Goal: Information Seeking & Learning: Learn about a topic

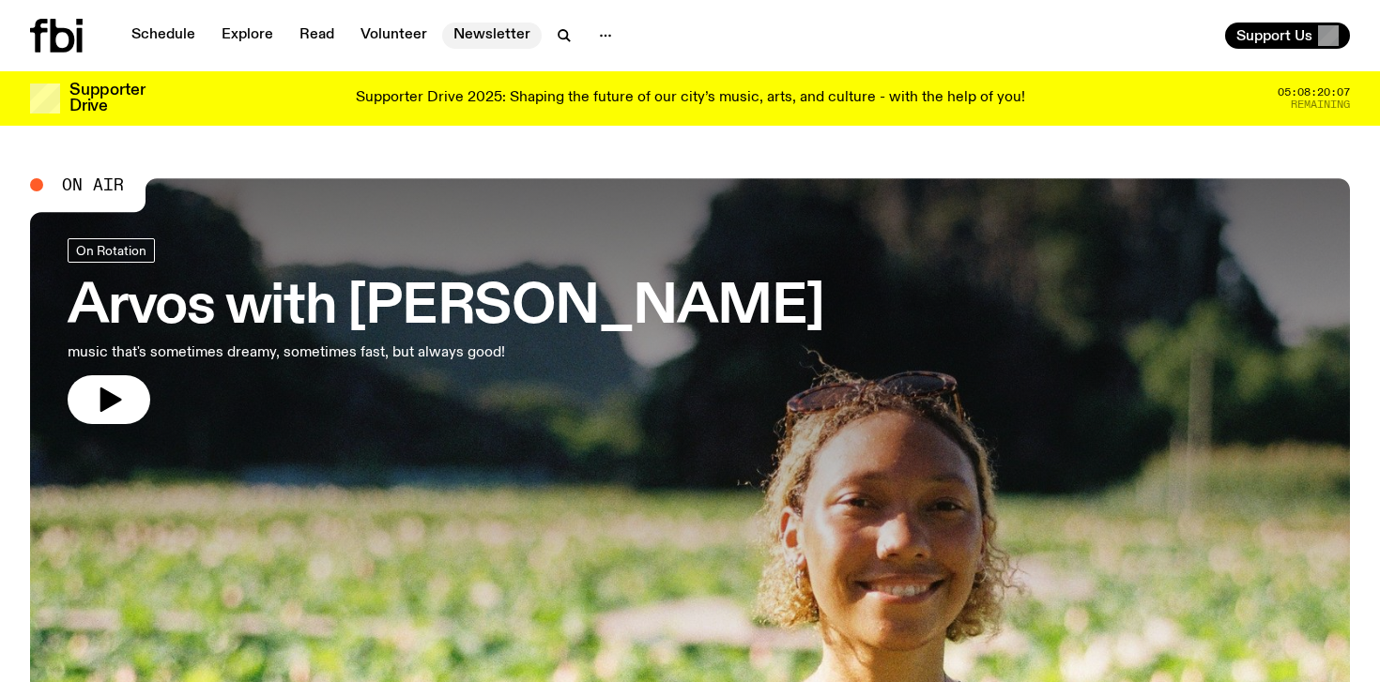
click at [505, 39] on link "Newsletter" at bounding box center [491, 36] width 99 height 26
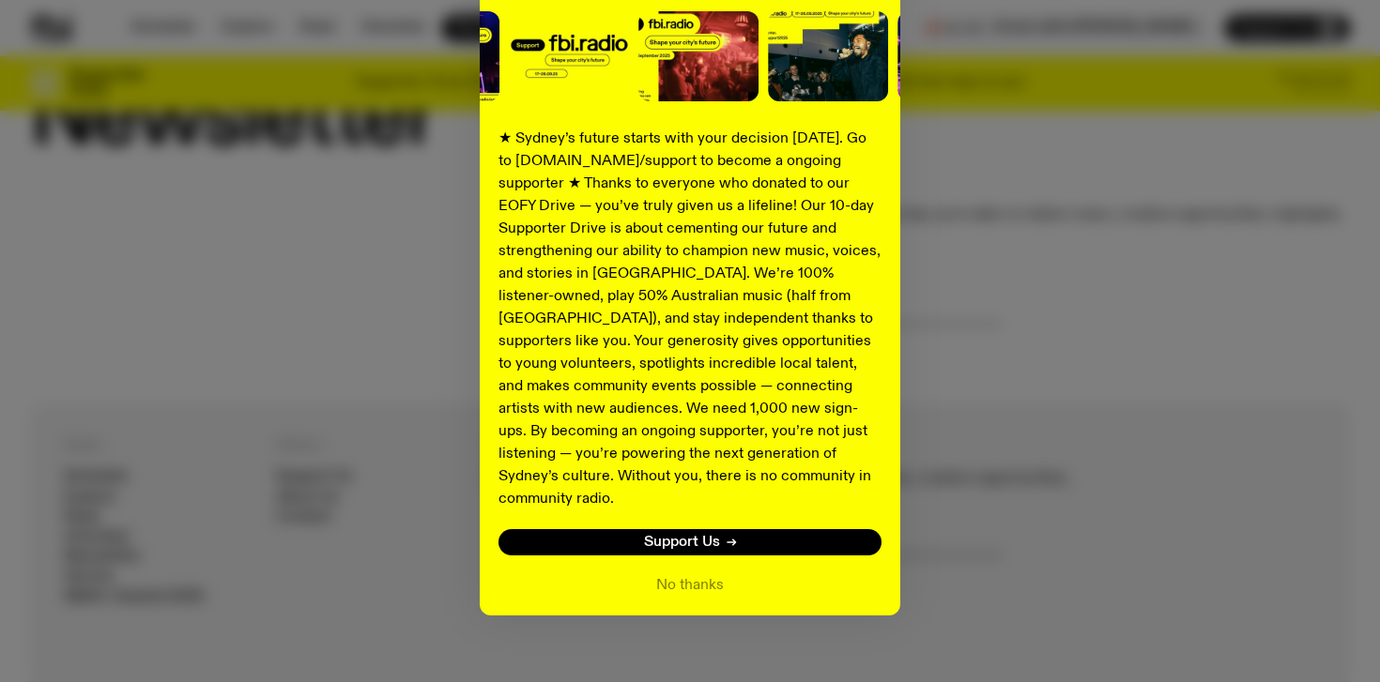
scroll to position [83, 0]
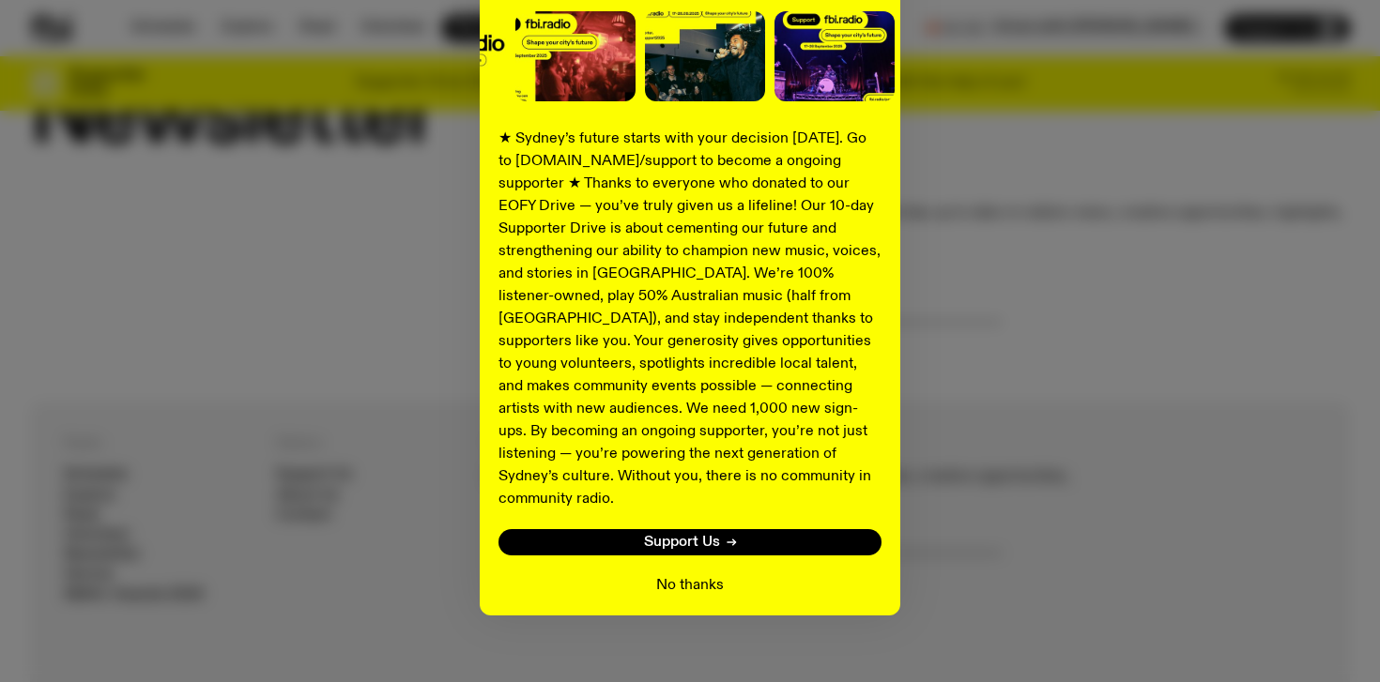
click at [697, 574] on button "No thanks" at bounding box center [690, 585] width 68 height 23
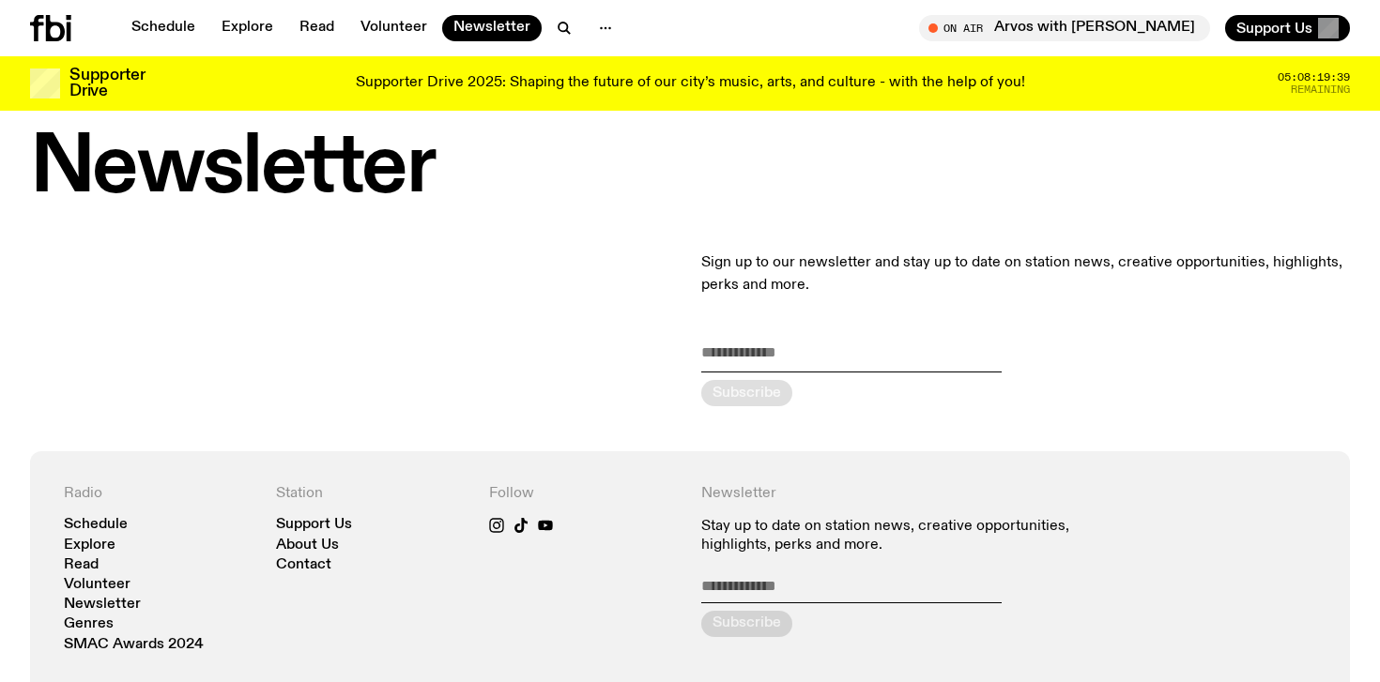
scroll to position [0, 0]
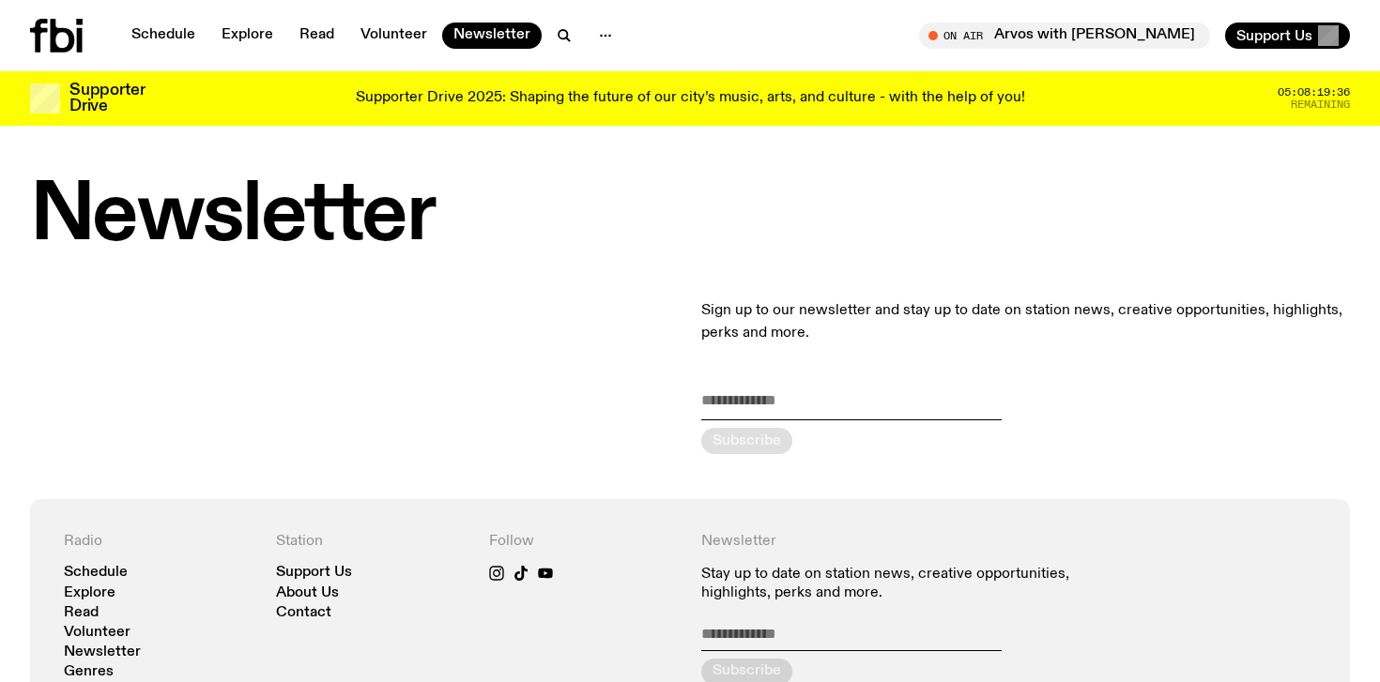
click at [427, 106] on p "Supporter Drive 2025: Shaping the future of our city’s music, arts, and culture…" at bounding box center [690, 98] width 669 height 17
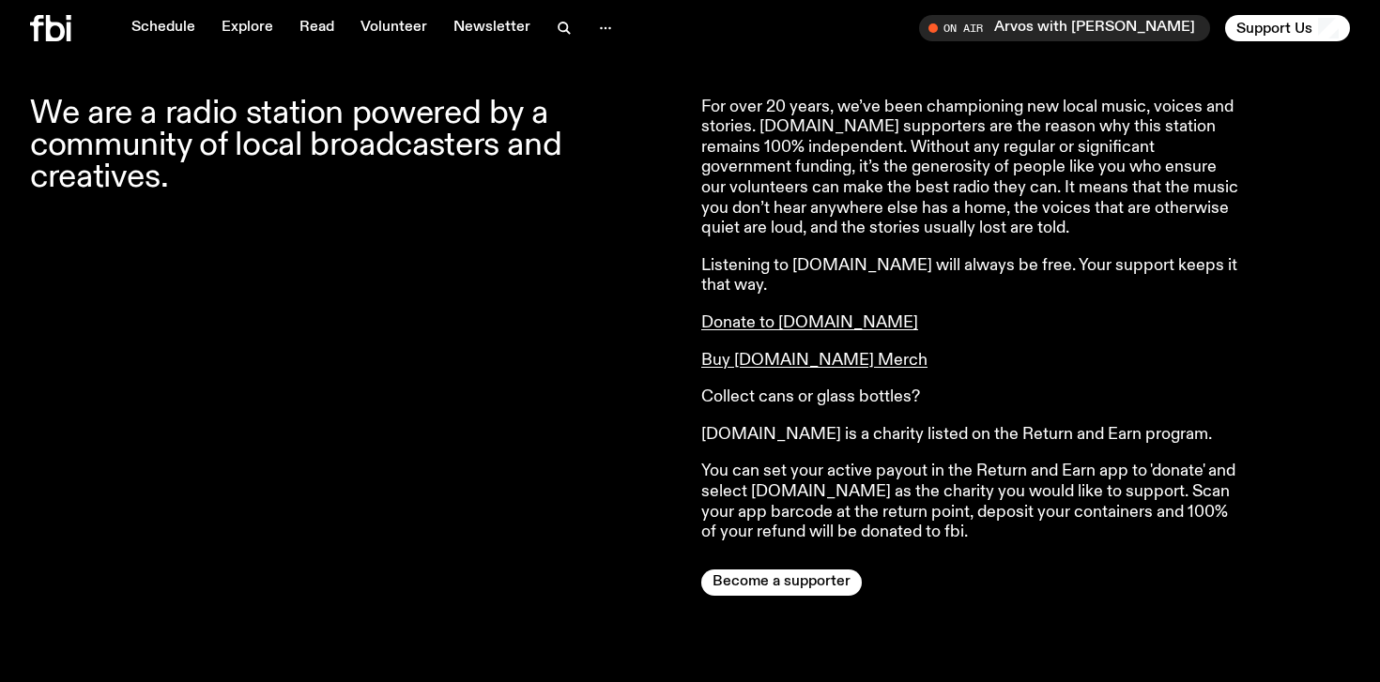
scroll to position [1448, 0]
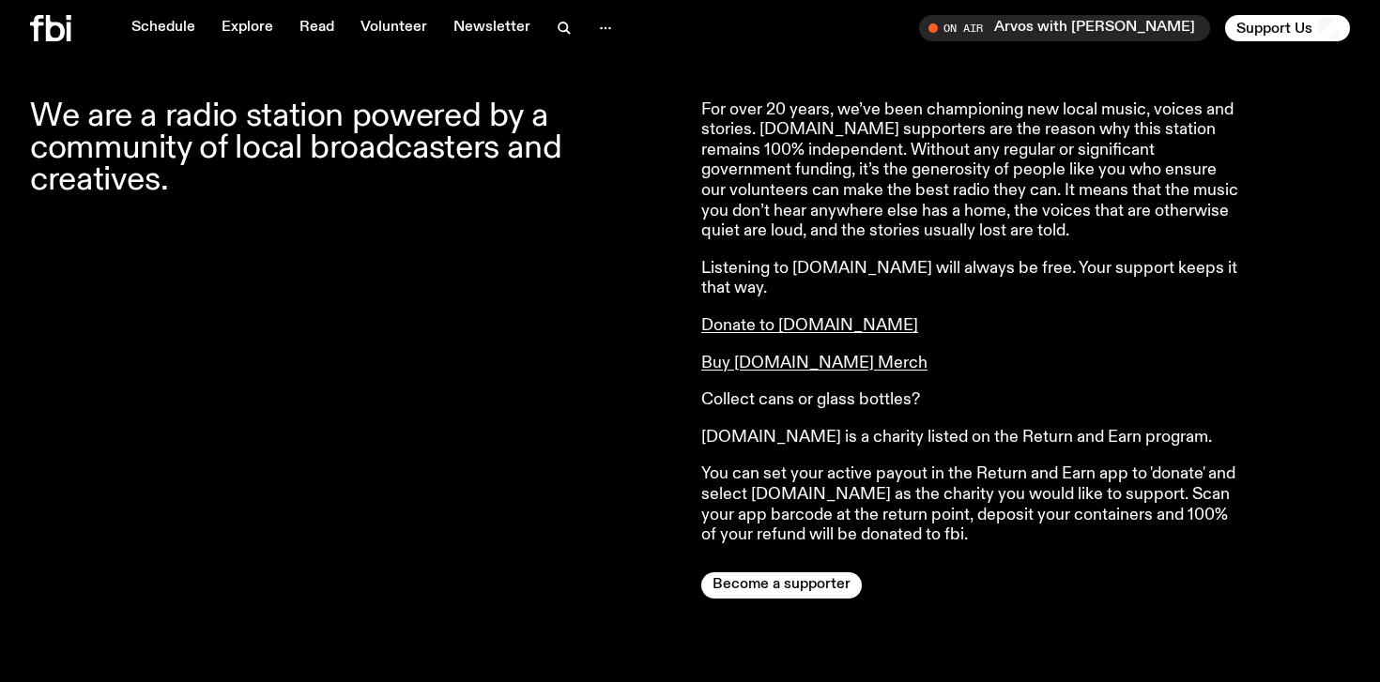
click at [742, 390] on p "Collect cans or glass bottles?" at bounding box center [971, 400] width 541 height 21
click at [937, 465] on p "You can set your active payout in the Return and Earn app to 'donate' and selec…" at bounding box center [971, 505] width 541 height 81
click at [916, 465] on p "You can set your active payout in the Return and Earn app to 'donate' and selec…" at bounding box center [971, 505] width 541 height 81
click at [939, 316] on p "Donate to [DOMAIN_NAME]" at bounding box center [971, 326] width 541 height 21
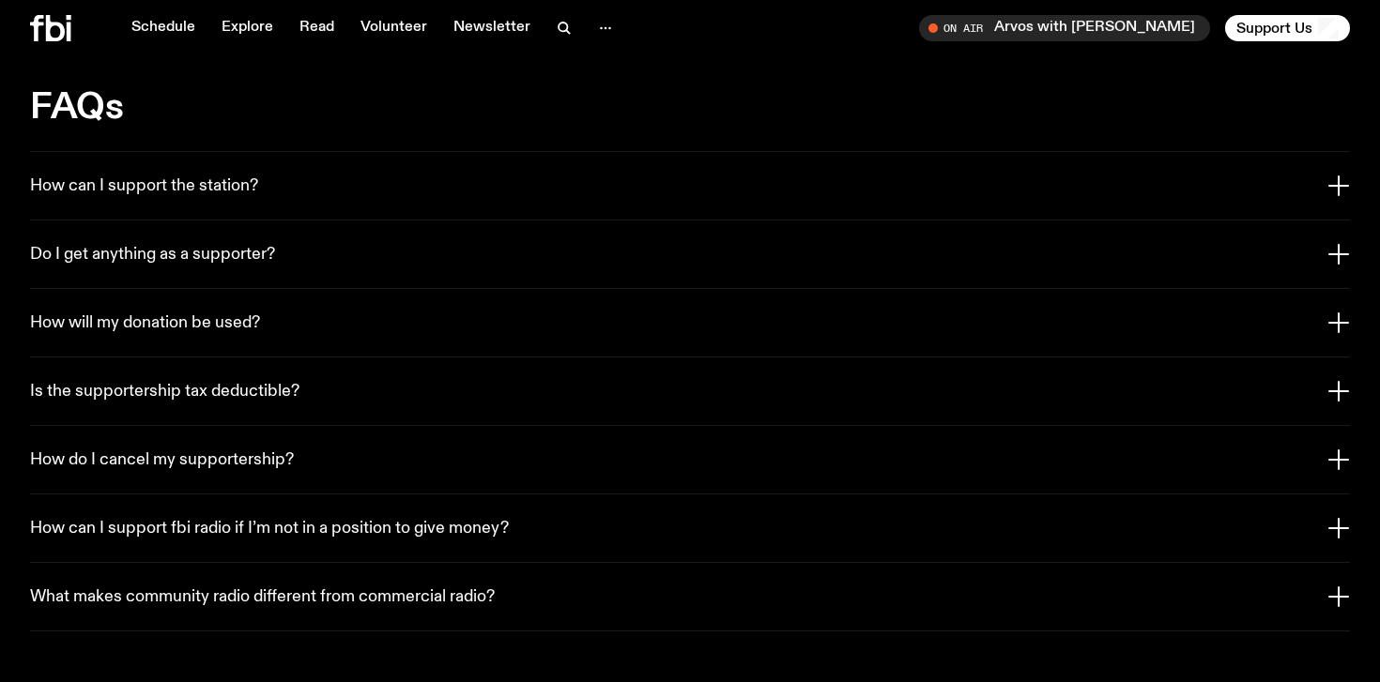
scroll to position [4247, 0]
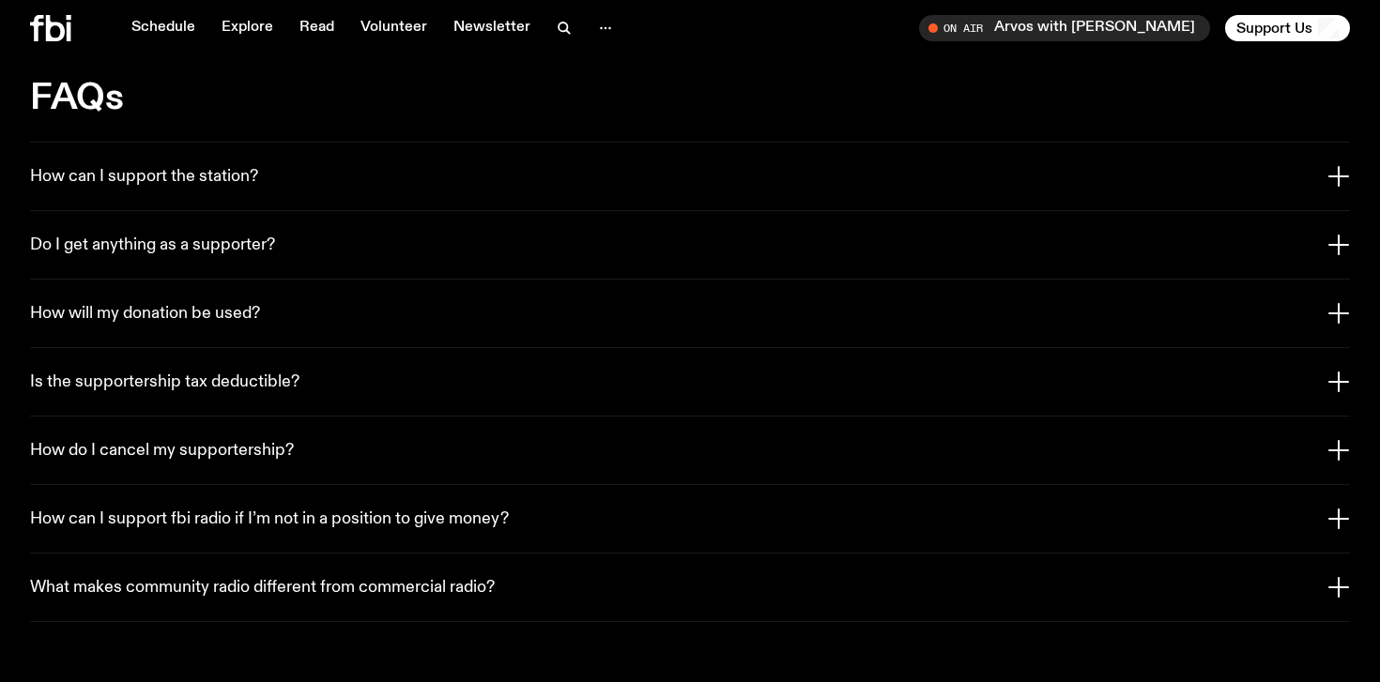
click at [389, 211] on button "Do I get anything as a supporter?" at bounding box center [689, 245] width 1319 height 68
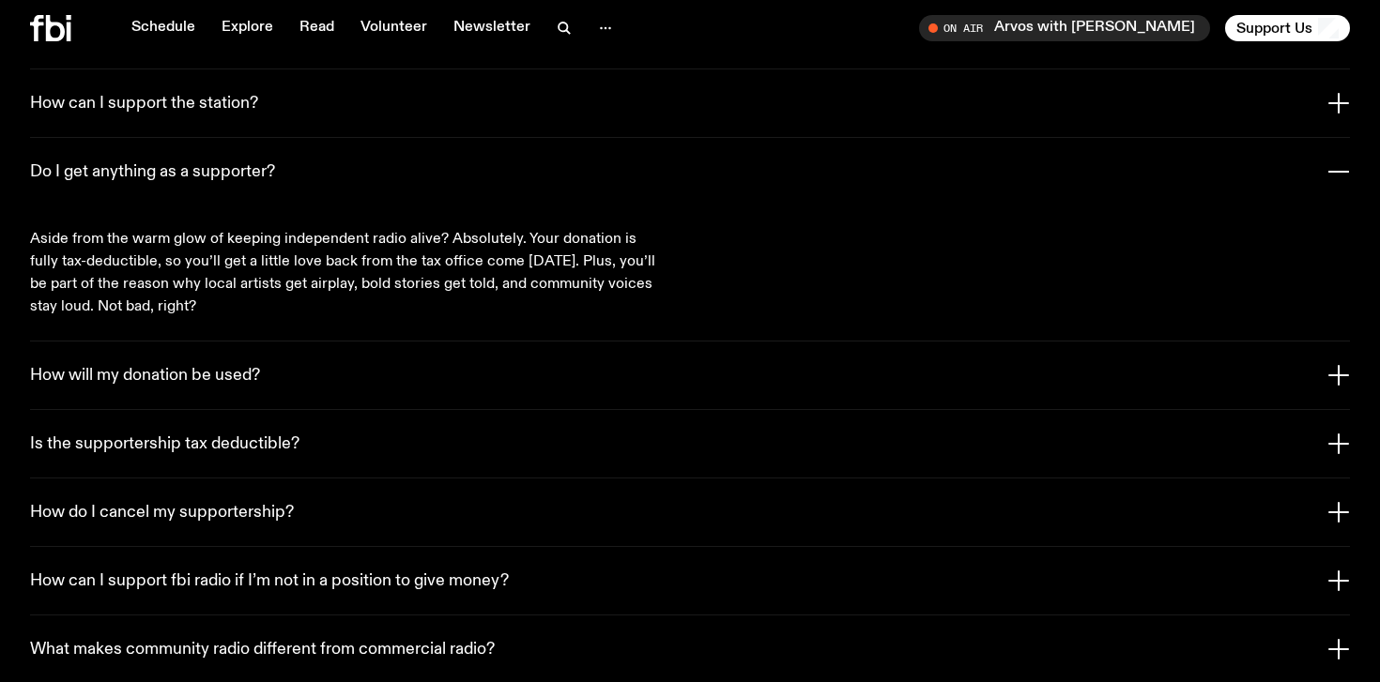
scroll to position [4321, 0]
click at [380, 409] on button "Is the supportership tax deductible?" at bounding box center [689, 443] width 1319 height 68
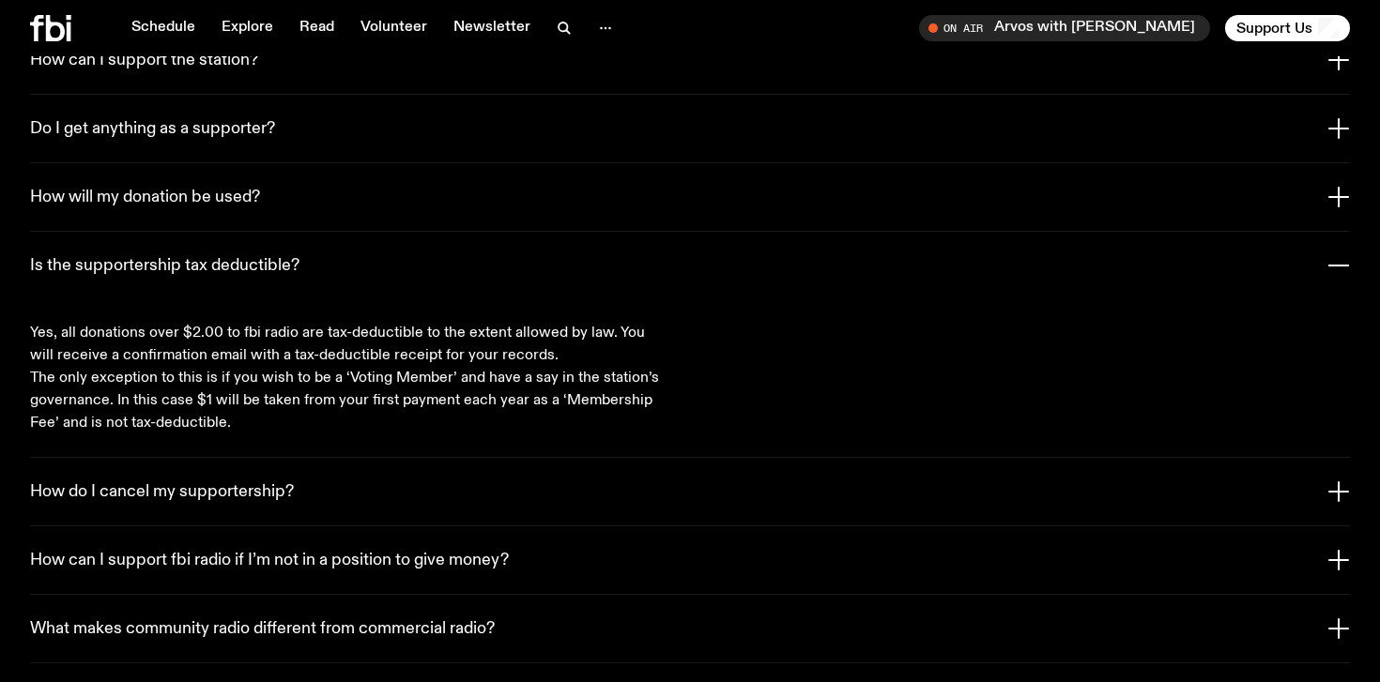
scroll to position [4366, 0]
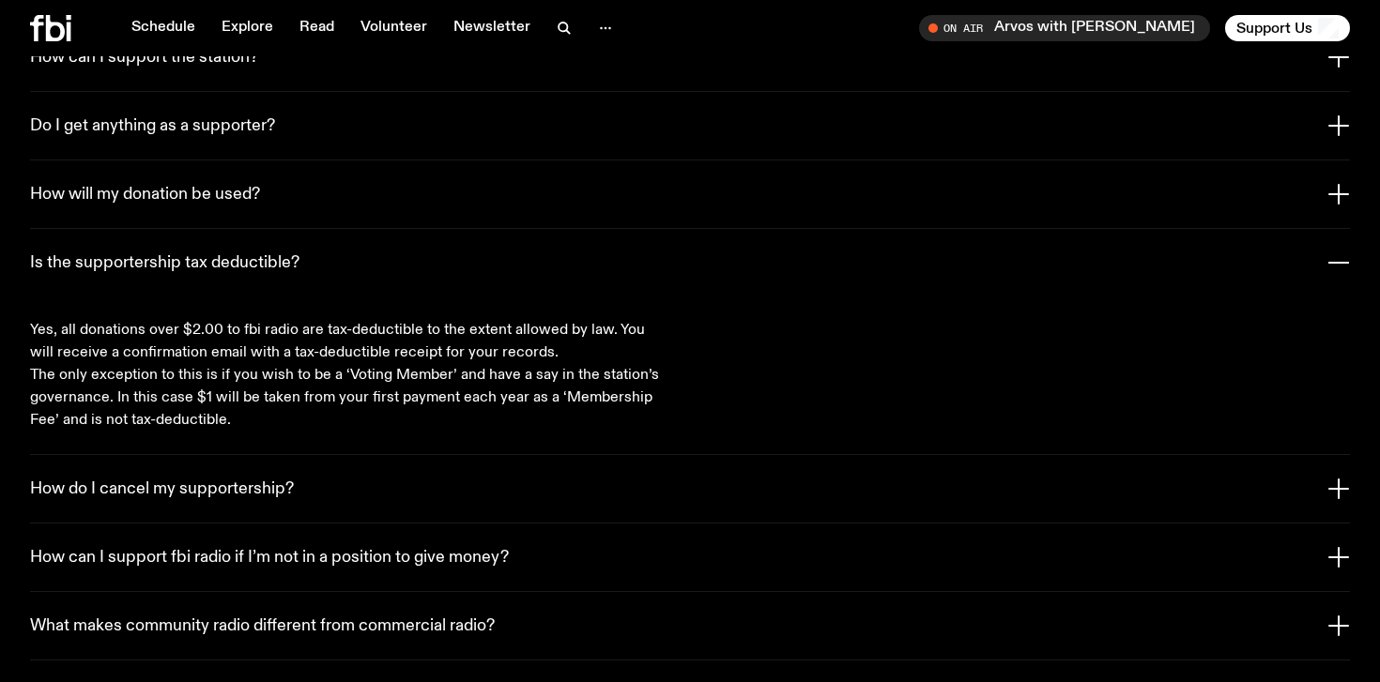
click at [555, 524] on button "How can I support fbi radio if I’m not in a position to give money?" at bounding box center [689, 558] width 1319 height 68
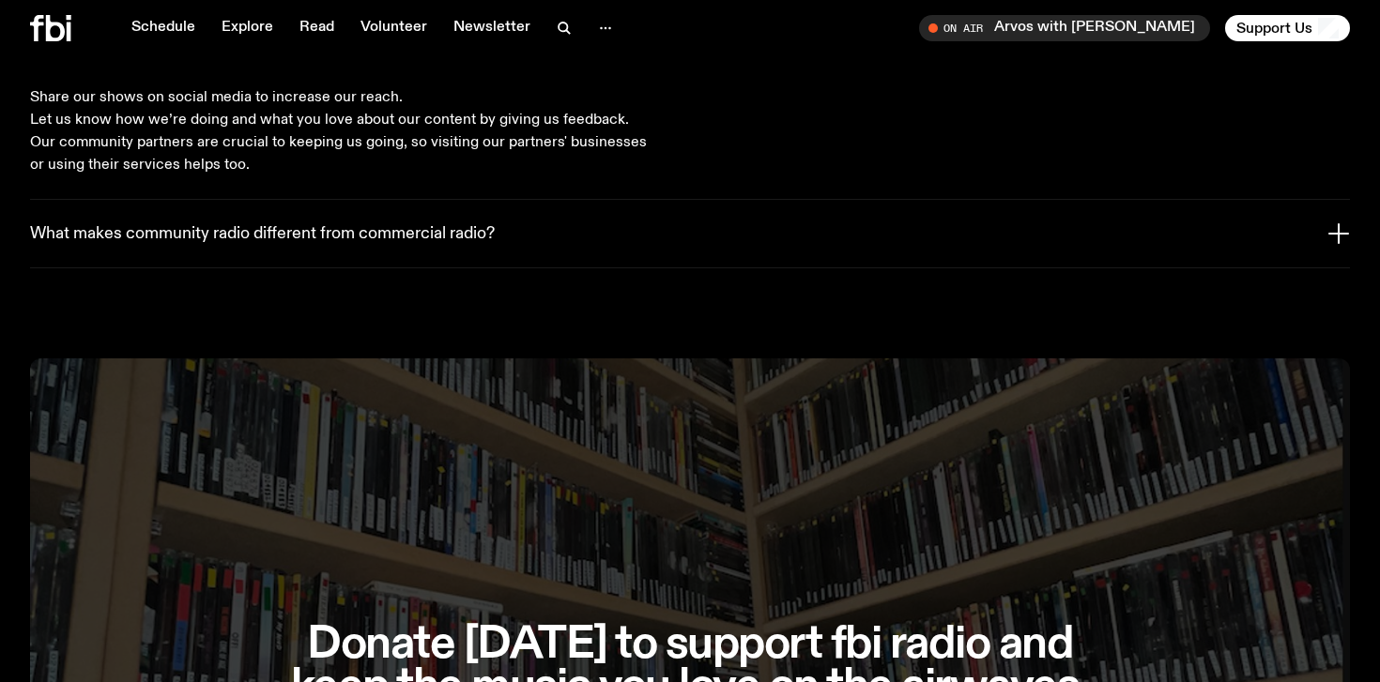
scroll to position [4772, 0]
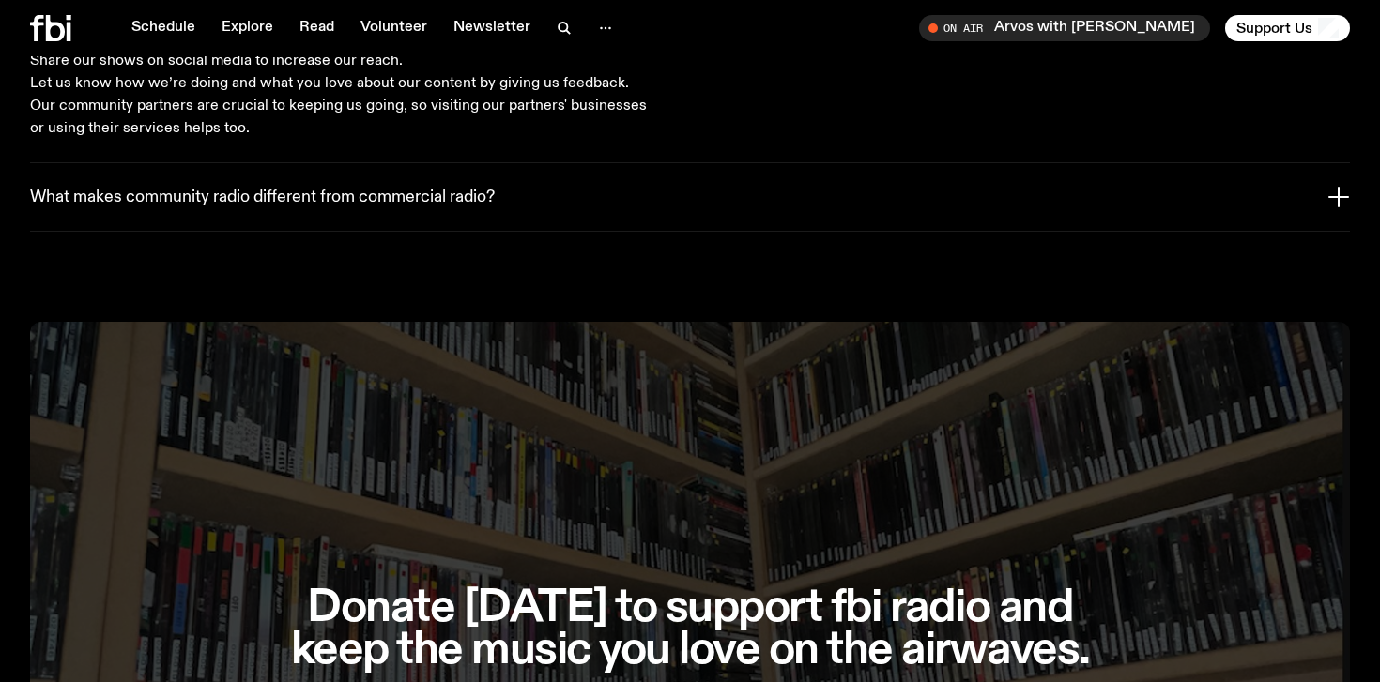
click at [544, 163] on button "What makes community radio different from commercial radio?" at bounding box center [689, 197] width 1319 height 68
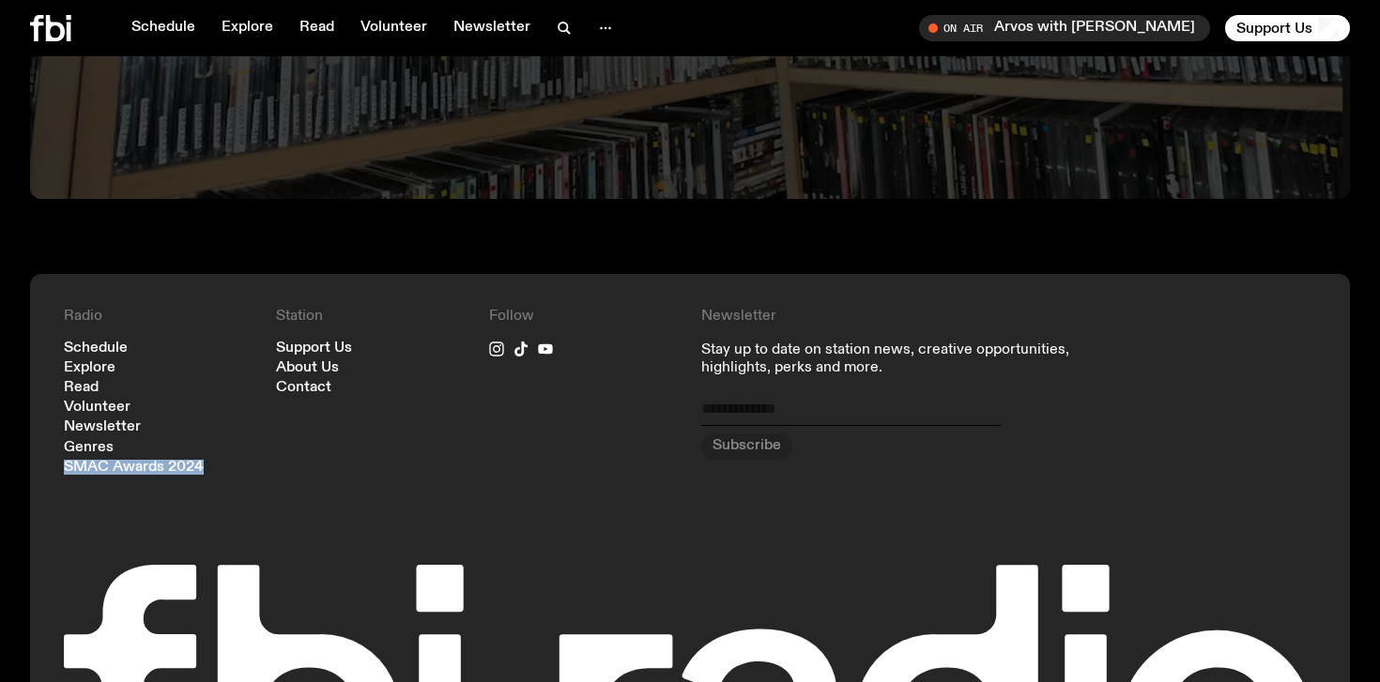
scroll to position [5579, 0]
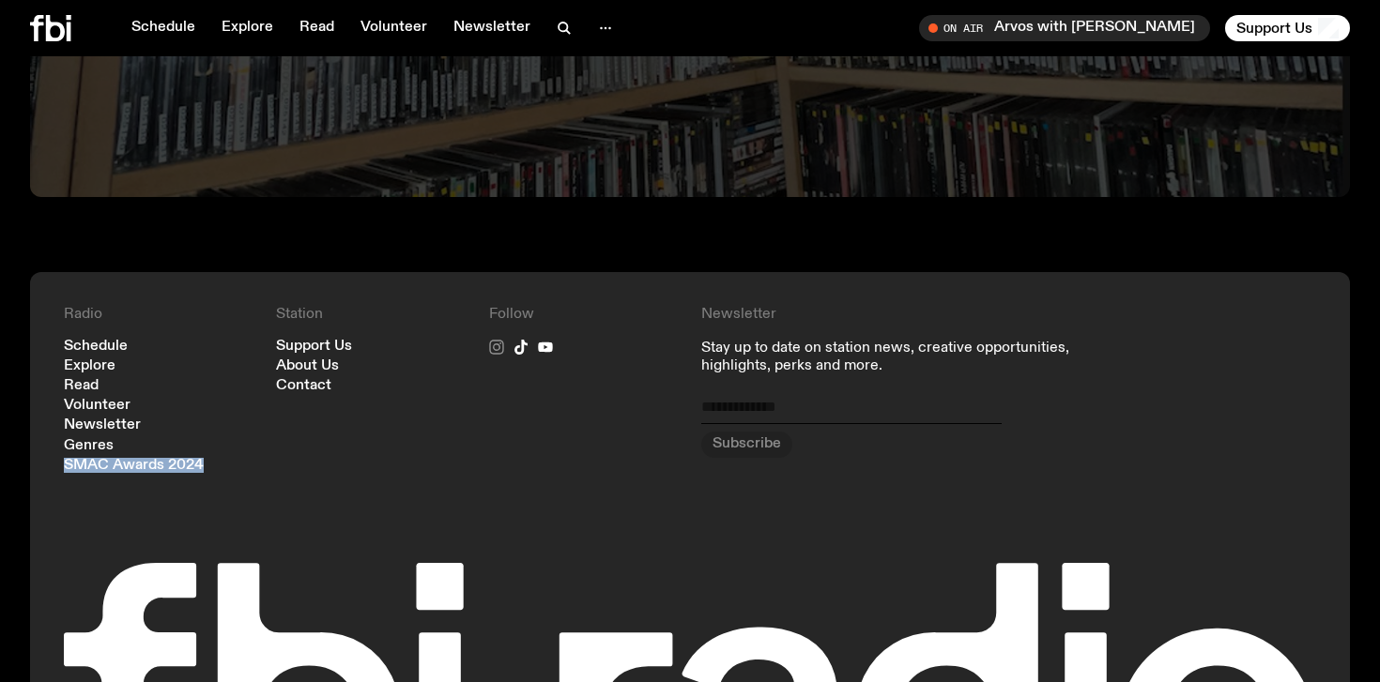
click at [502, 340] on icon at bounding box center [496, 347] width 14 height 14
click at [450, 342] on div "Station Support Us About Us Contact" at bounding box center [371, 389] width 190 height 167
click at [98, 419] on link "Newsletter" at bounding box center [102, 426] width 77 height 14
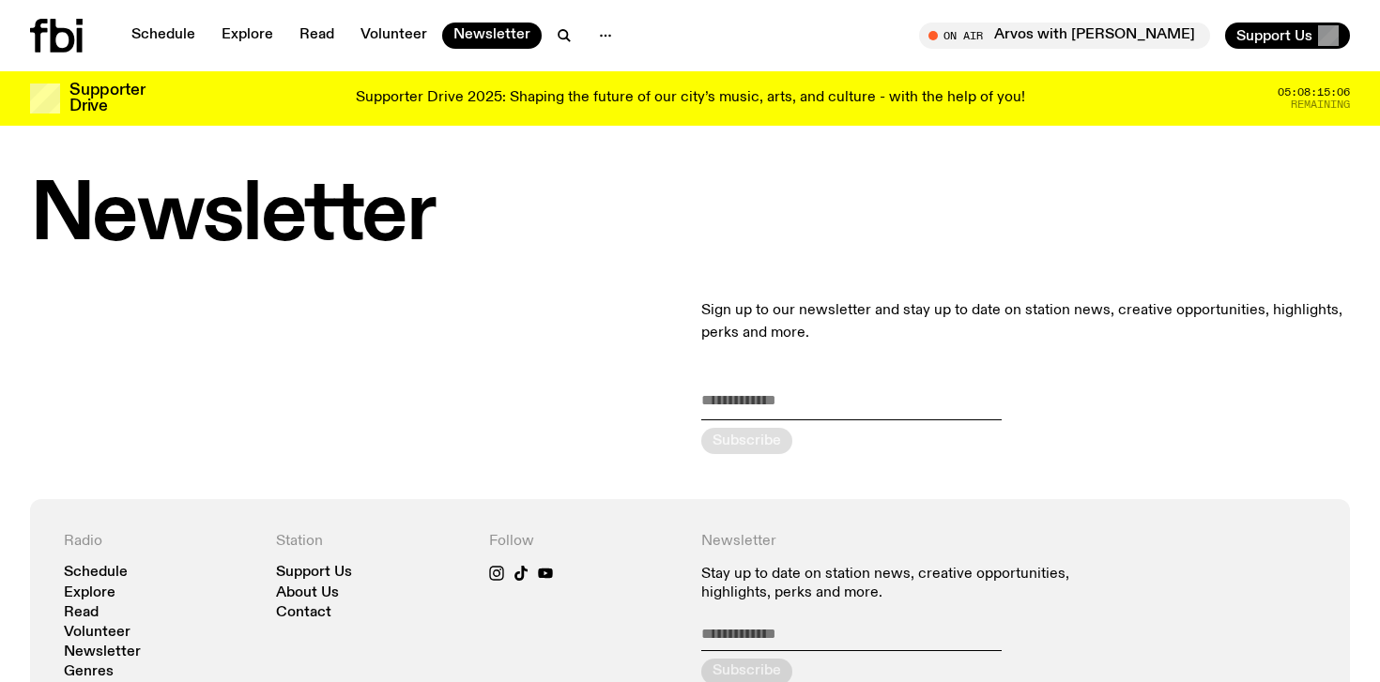
click at [796, 410] on input "email" at bounding box center [851, 404] width 300 height 31
type input "**********"
click at [759, 446] on div "submit" at bounding box center [746, 441] width 91 height 26
click at [632, 91] on p "Supporter Drive 2025: Shaping the future of our city’s music, arts, and culture…" at bounding box center [690, 98] width 669 height 17
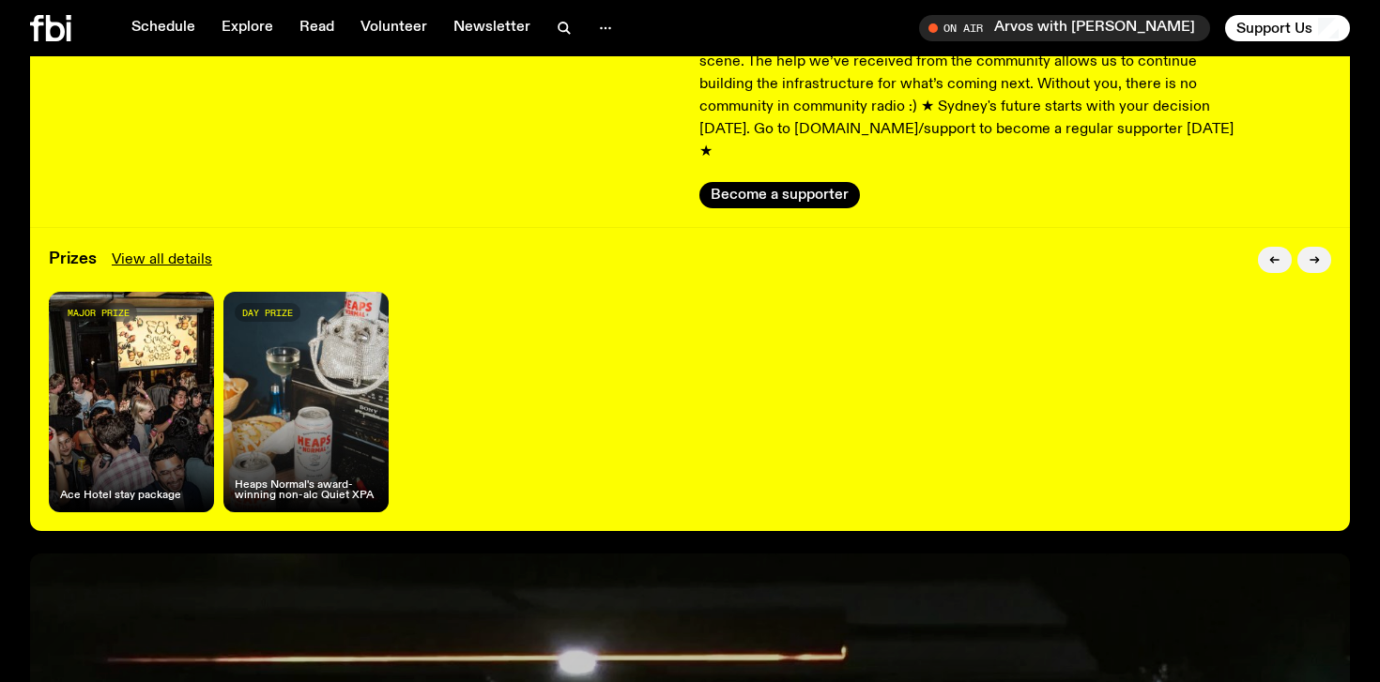
scroll to position [283, 0]
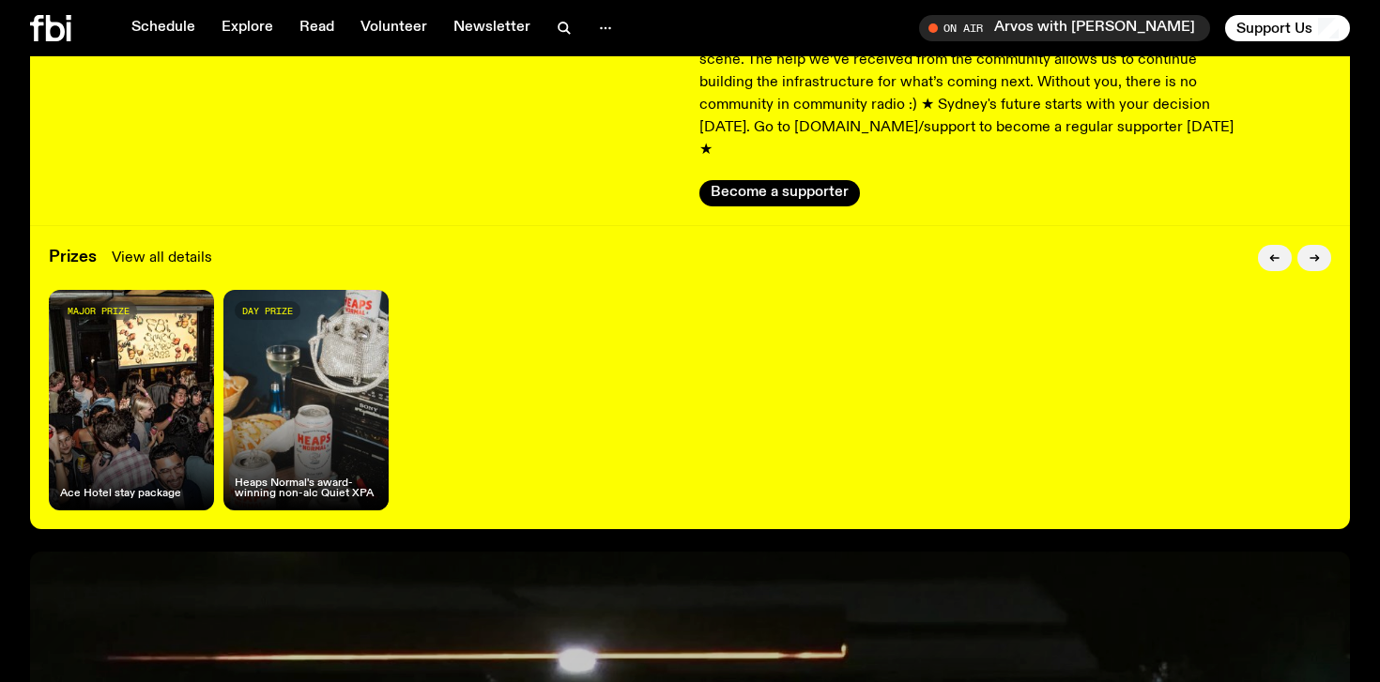
click at [186, 247] on link "View all details" at bounding box center [162, 258] width 100 height 23
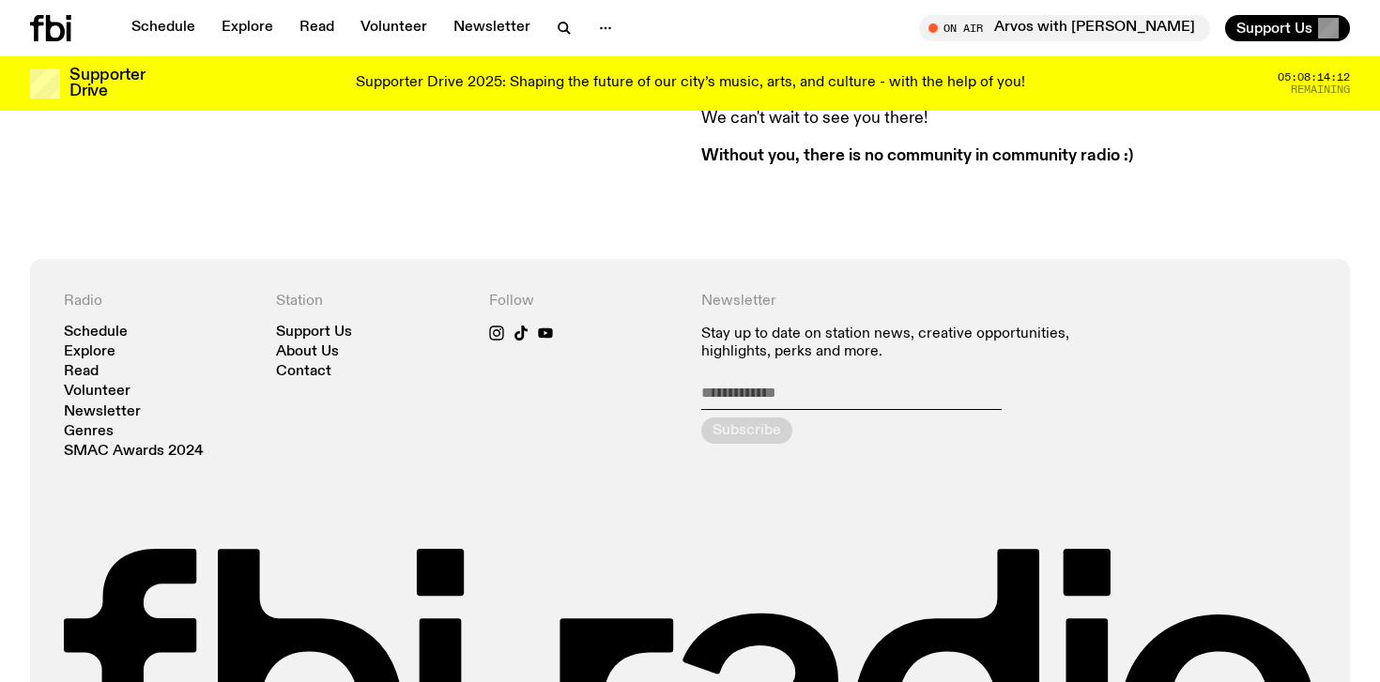
scroll to position [2069, 0]
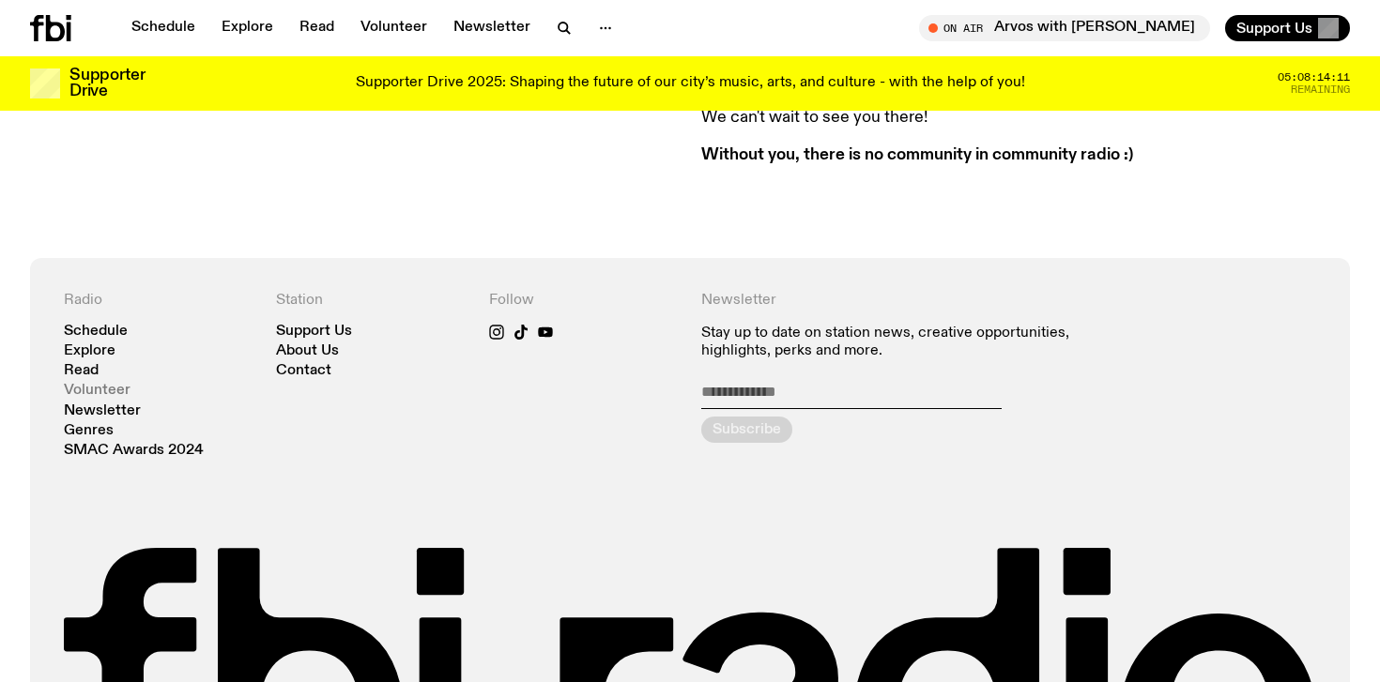
click at [121, 384] on link "Volunteer" at bounding box center [97, 391] width 67 height 14
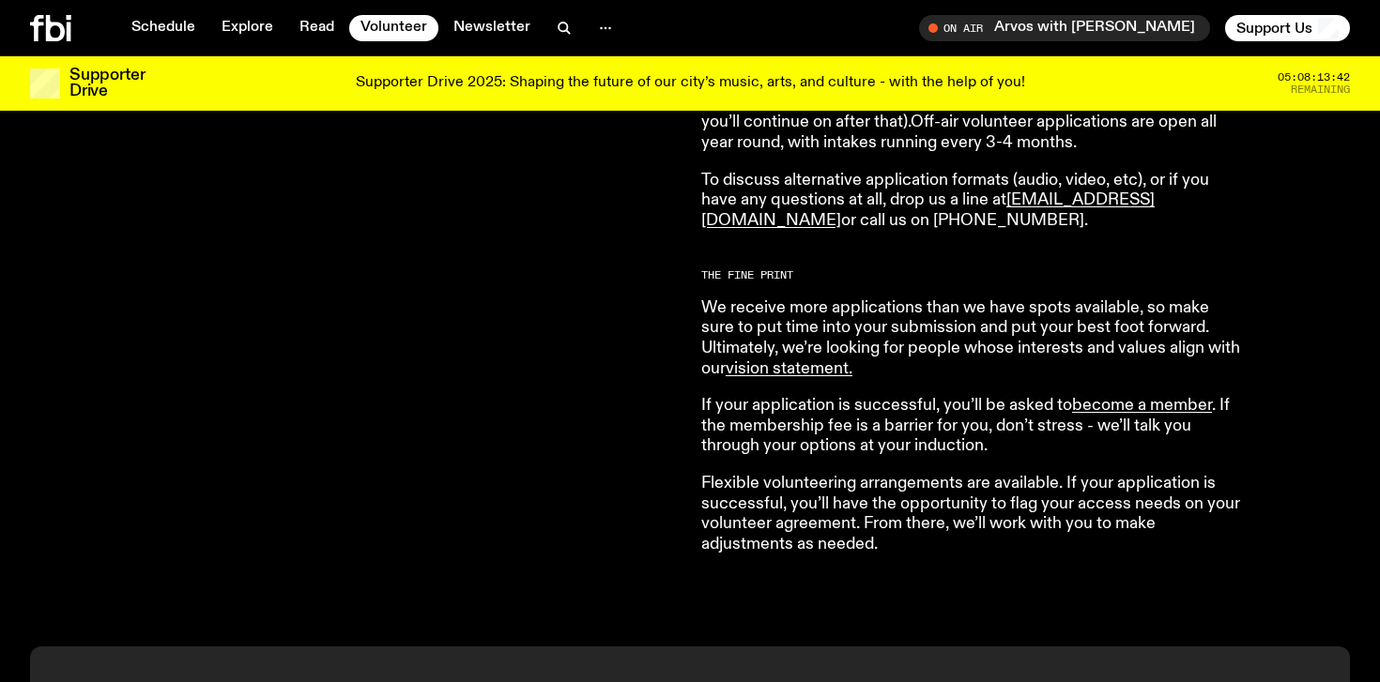
scroll to position [1426, 0]
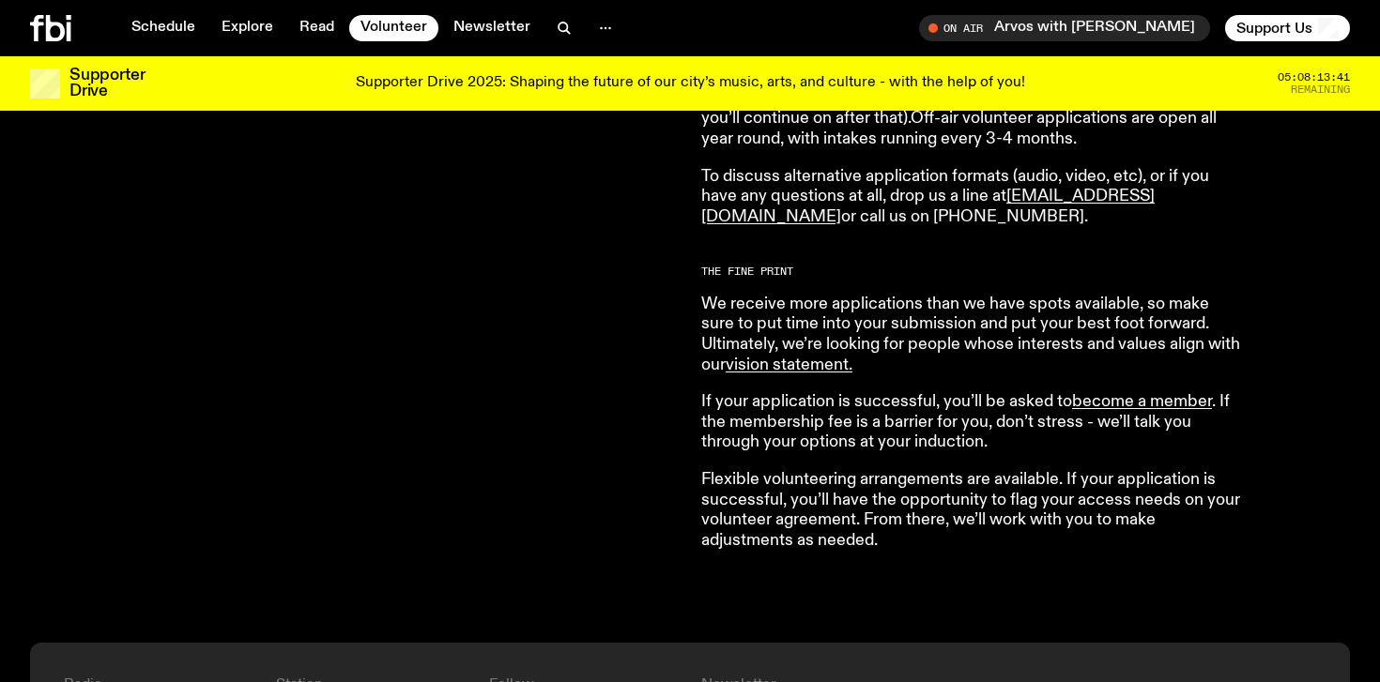
click at [905, 346] on p "We receive more applications than we have spots available, so make sure to put …" at bounding box center [971, 335] width 541 height 81
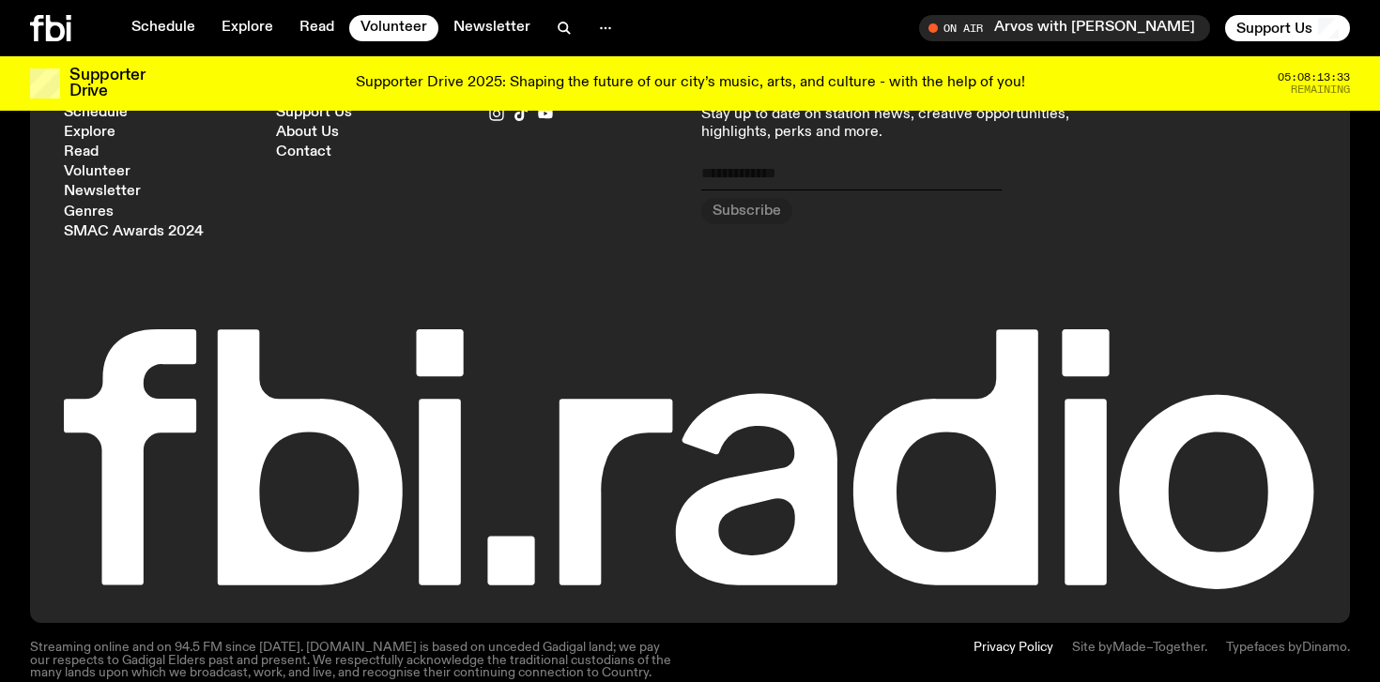
scroll to position [1899, 0]
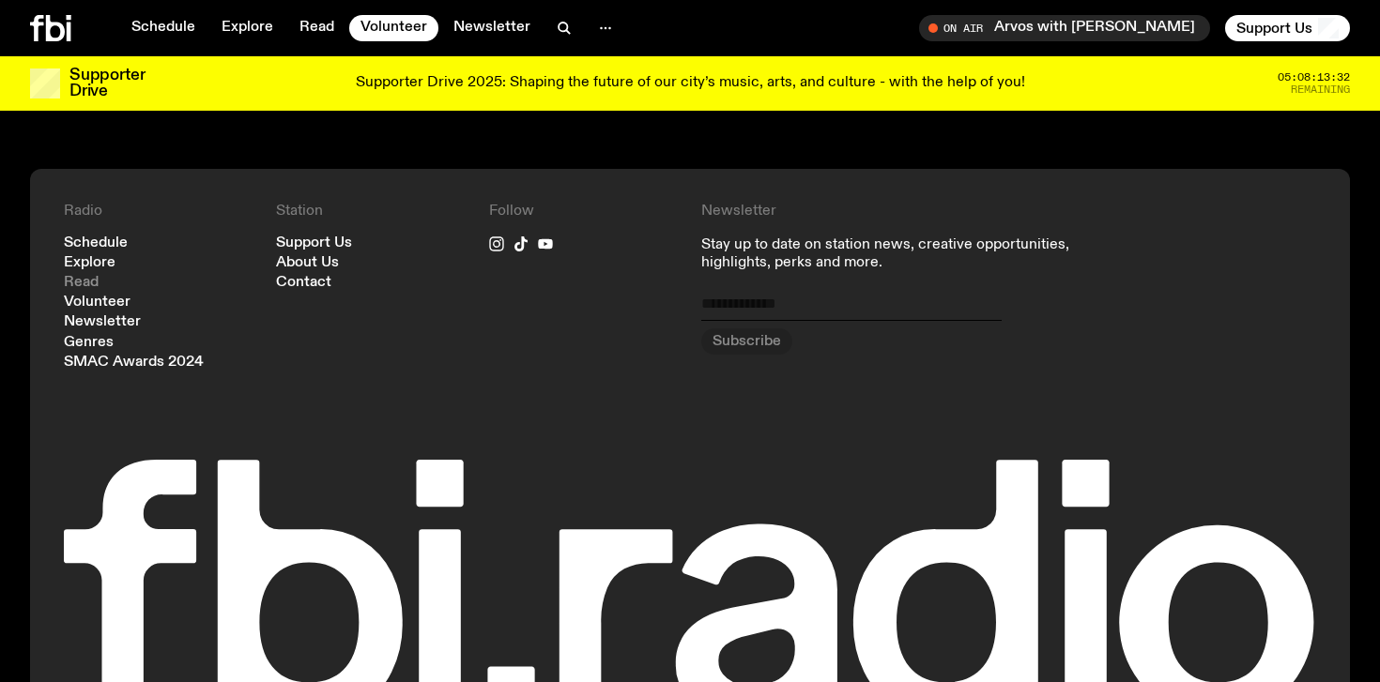
click at [81, 282] on link "Read" at bounding box center [81, 283] width 35 height 14
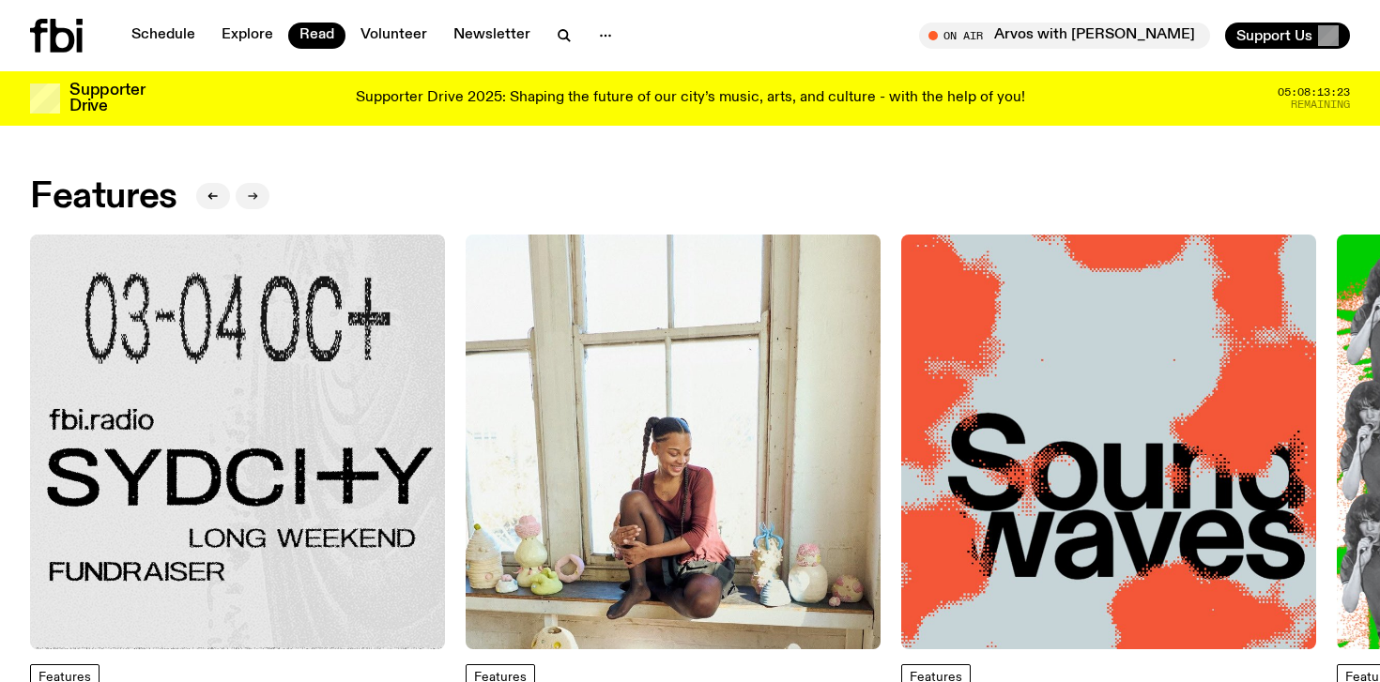
click at [241, 196] on button "button" at bounding box center [253, 196] width 34 height 26
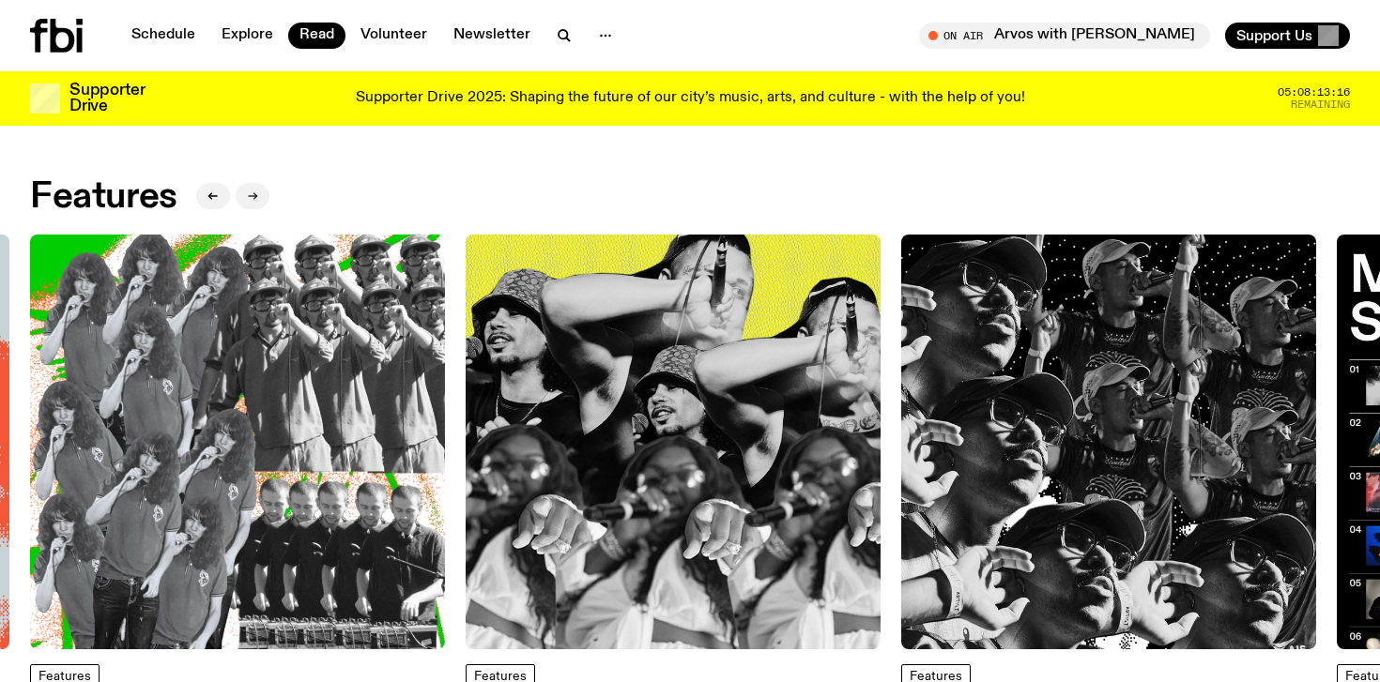
click at [264, 193] on button "button" at bounding box center [253, 196] width 34 height 26
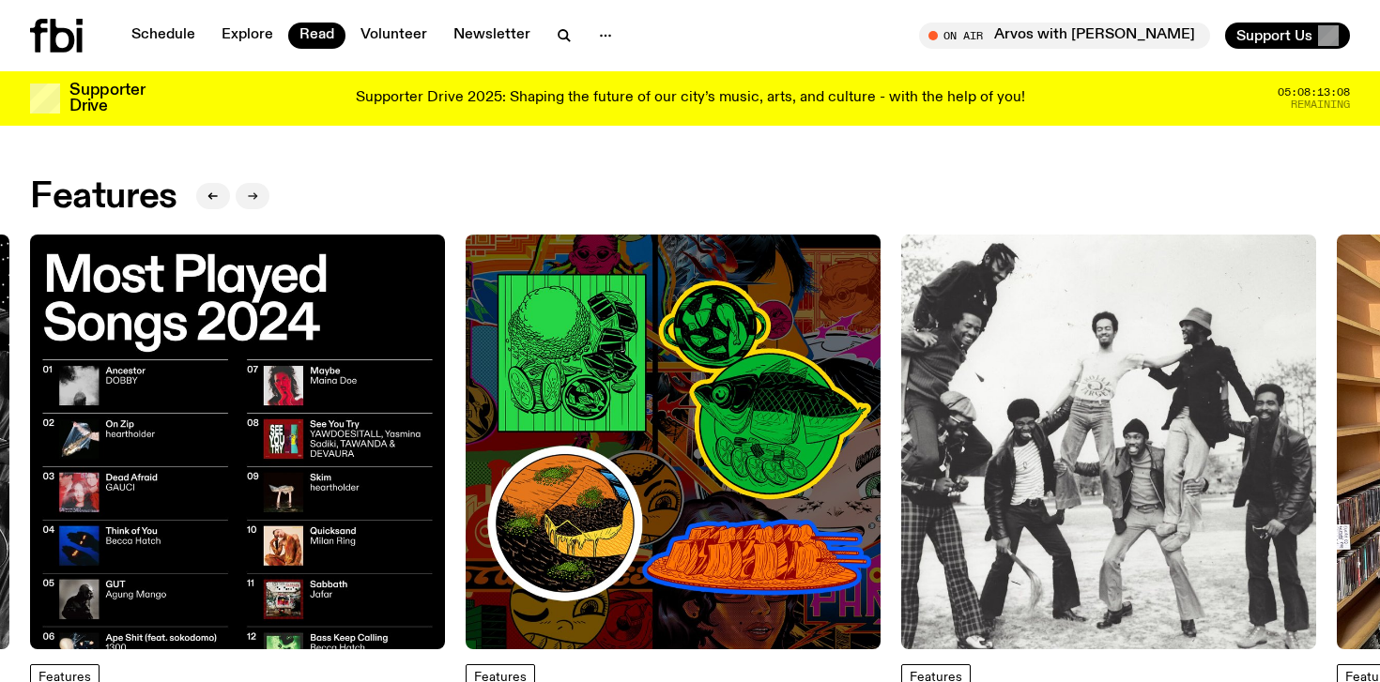
click at [259, 192] on button "button" at bounding box center [253, 196] width 34 height 26
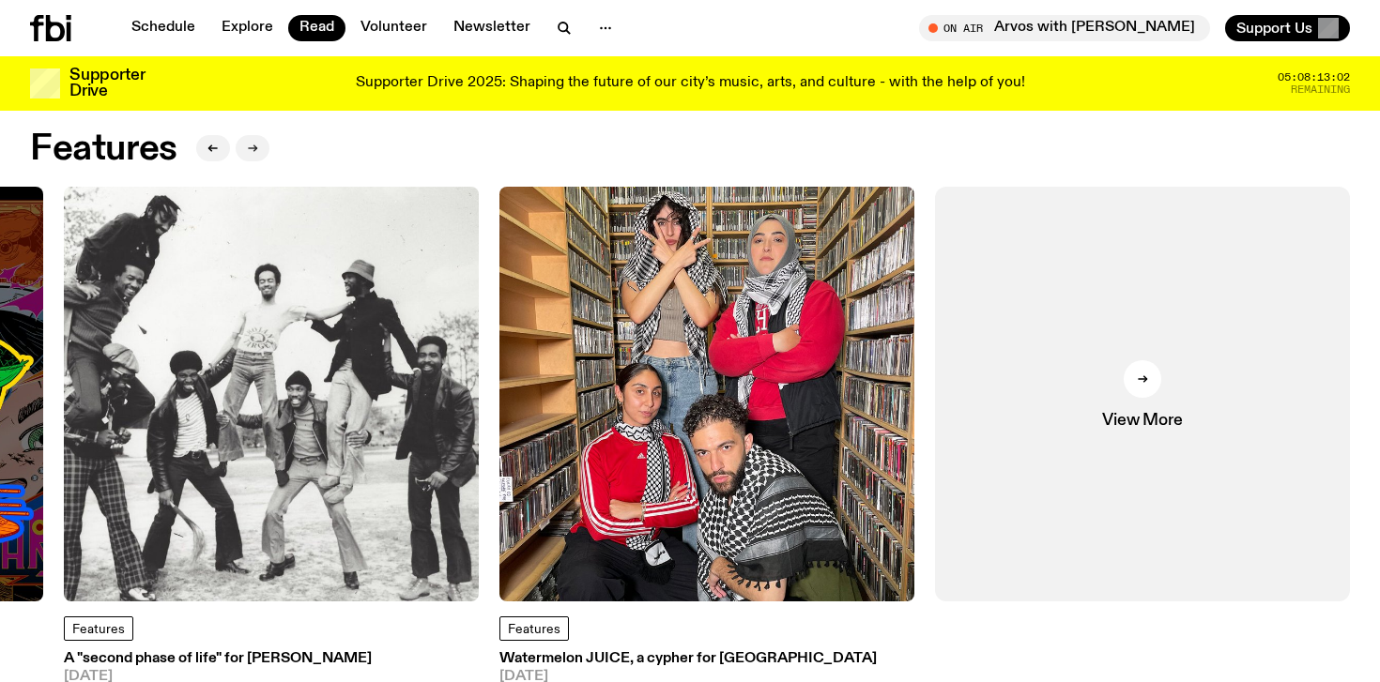
scroll to position [19, 0]
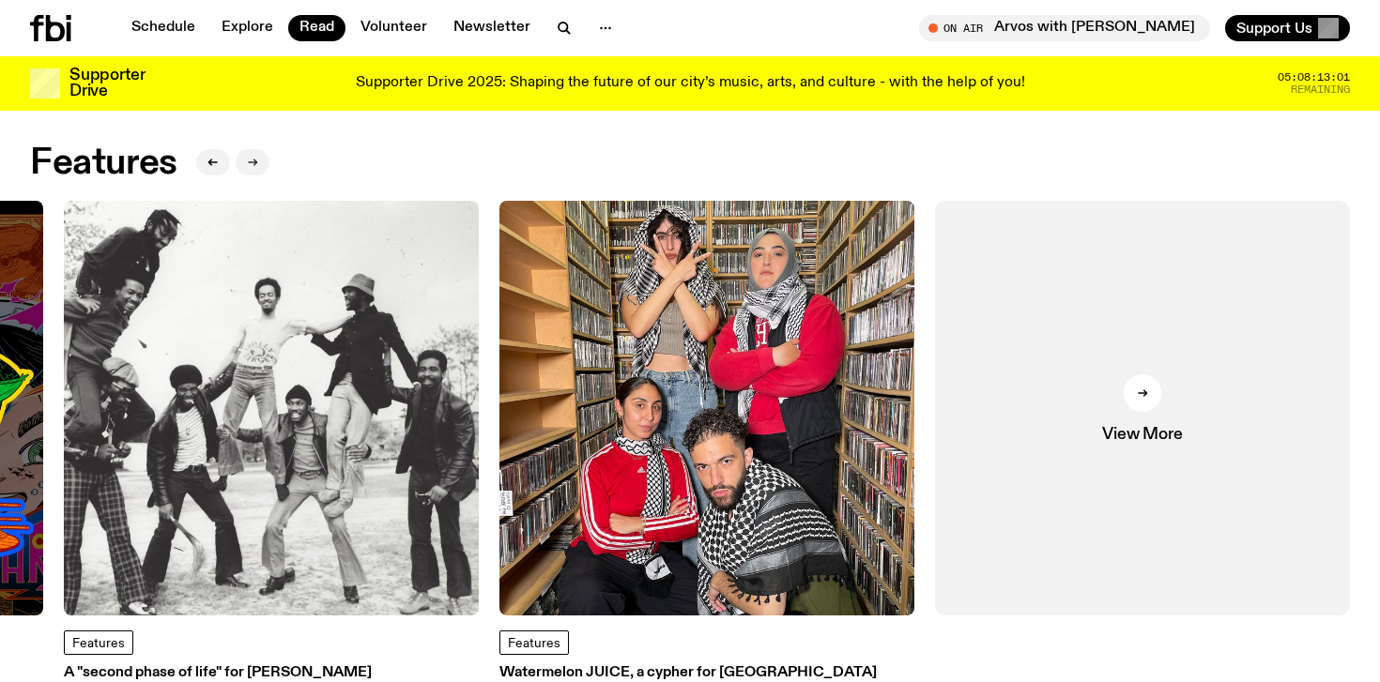
click at [246, 169] on button "button" at bounding box center [253, 162] width 34 height 26
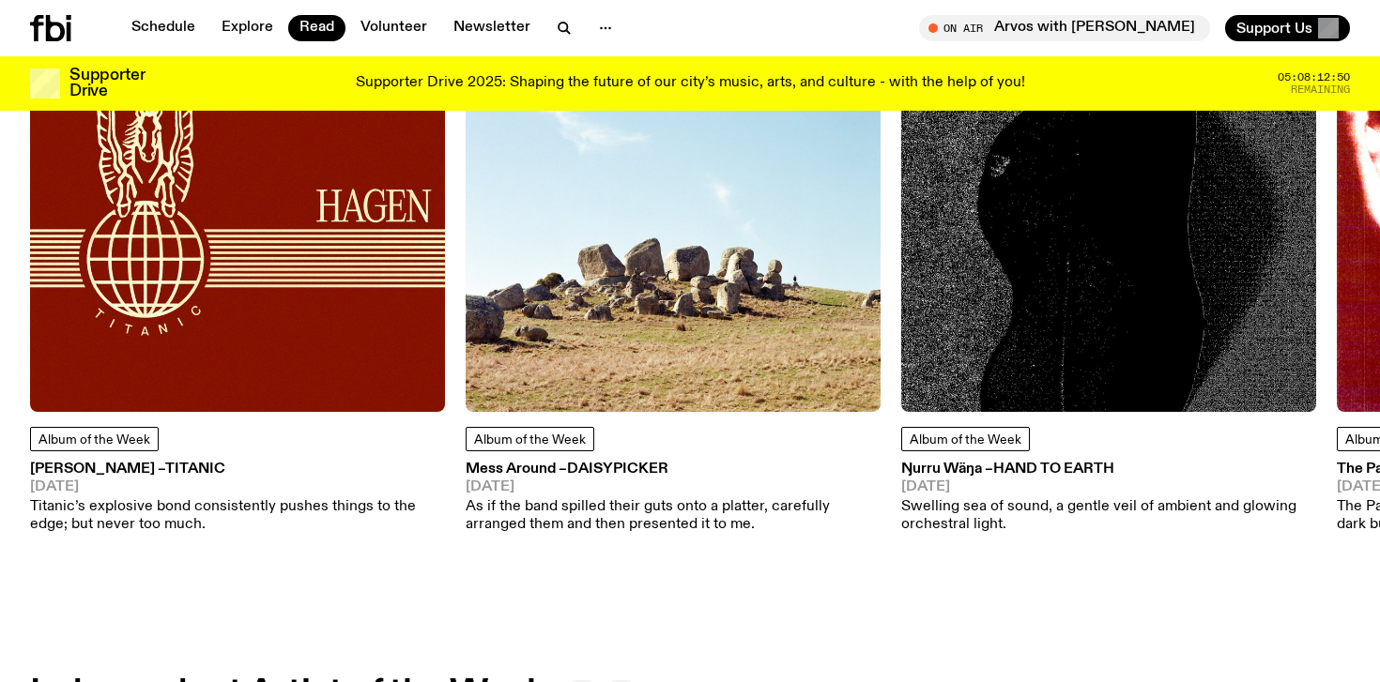
scroll to position [976, 0]
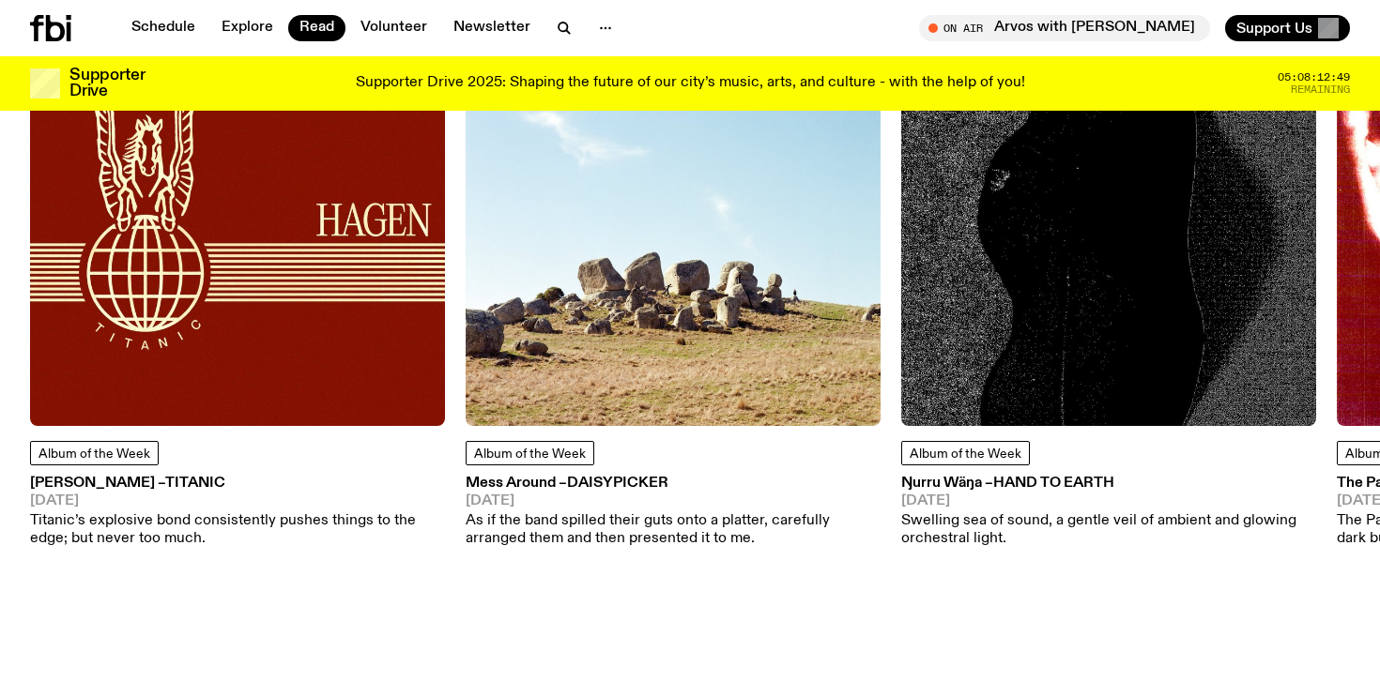
click at [380, 389] on img at bounding box center [237, 218] width 415 height 415
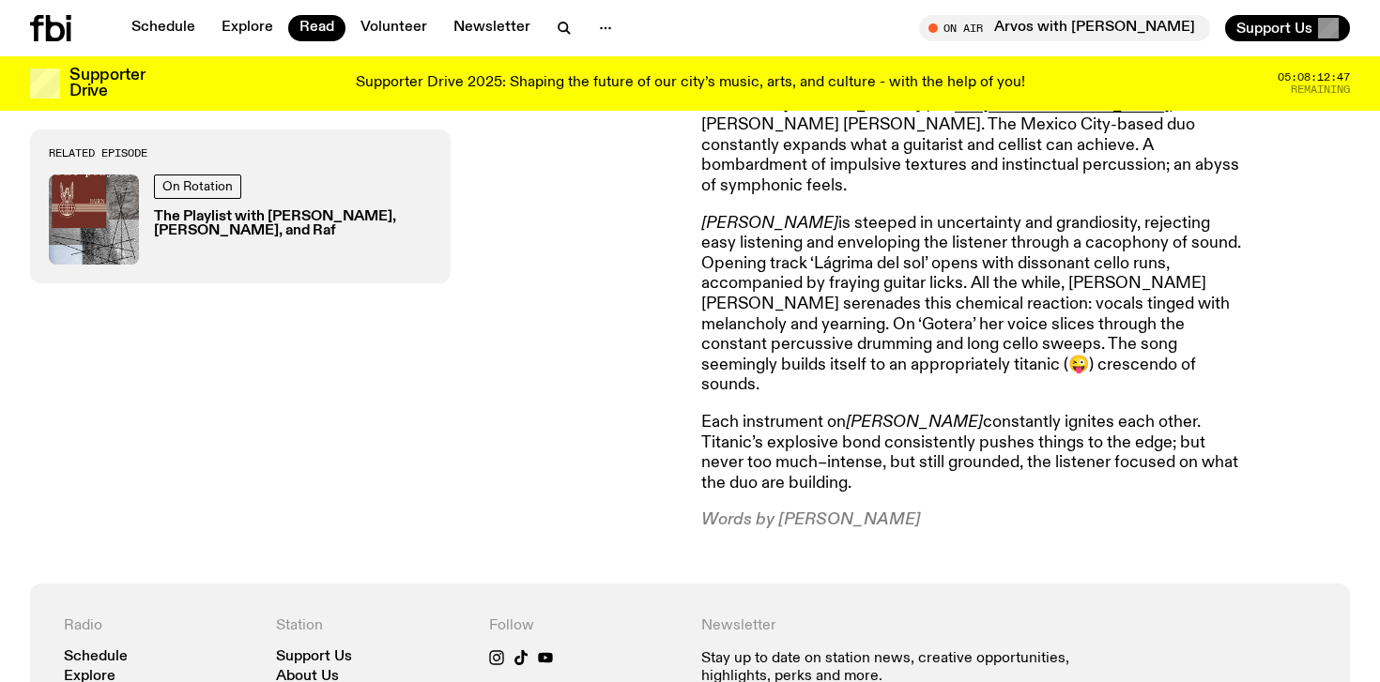
scroll to position [868, 0]
click at [848, 412] on p "Each instrument on [PERSON_NAME] constantly ignites each other. Titanic’s explo…" at bounding box center [971, 452] width 541 height 81
click at [799, 510] on p "Words by [PERSON_NAME]" at bounding box center [971, 520] width 541 height 21
click at [790, 428] on p "Each instrument on [PERSON_NAME] constantly ignites each other. Titanic’s explo…" at bounding box center [971, 452] width 541 height 81
click at [769, 412] on p "Each instrument on [PERSON_NAME] constantly ignites each other. Titanic’s explo…" at bounding box center [971, 452] width 541 height 81
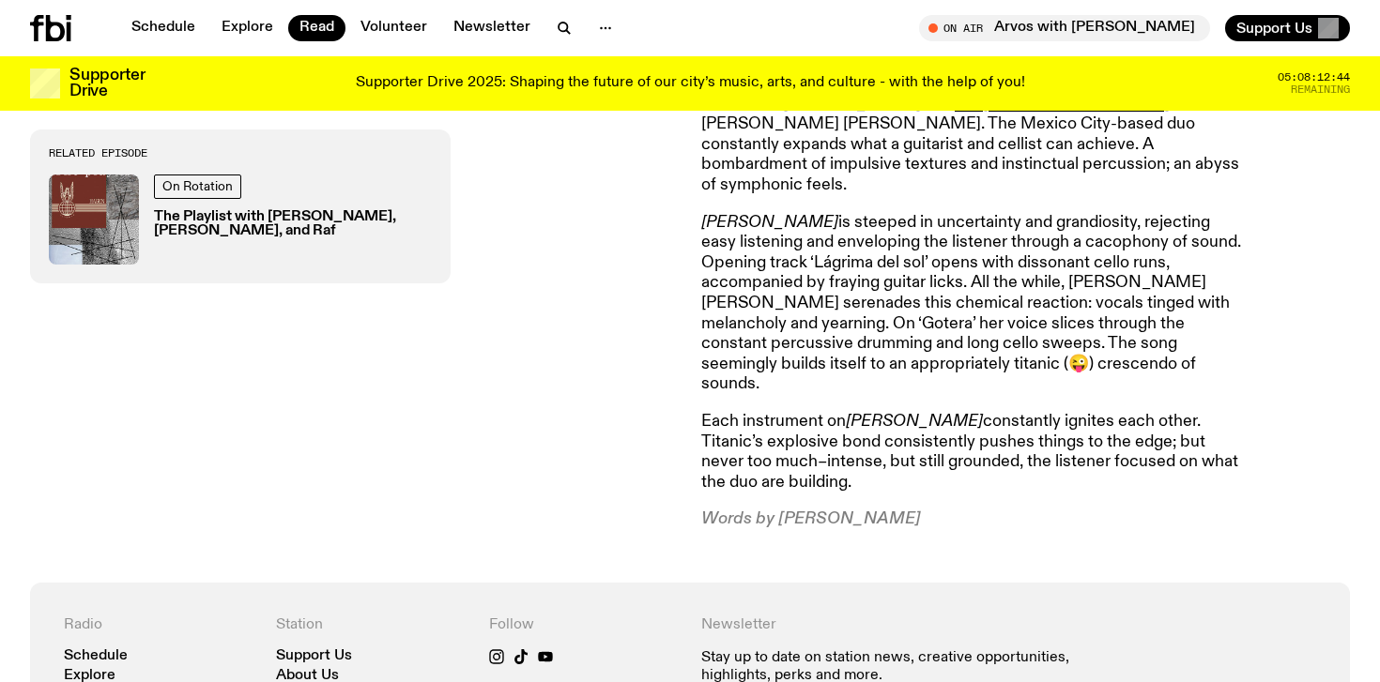
click at [755, 412] on p "Each instrument on [PERSON_NAME] constantly ignites each other. Titanic’s explo…" at bounding box center [971, 452] width 541 height 81
click at [755, 305] on p "[PERSON_NAME] is steeped in uncertainty and grandiosity, rejecting easy listeni…" at bounding box center [971, 304] width 541 height 182
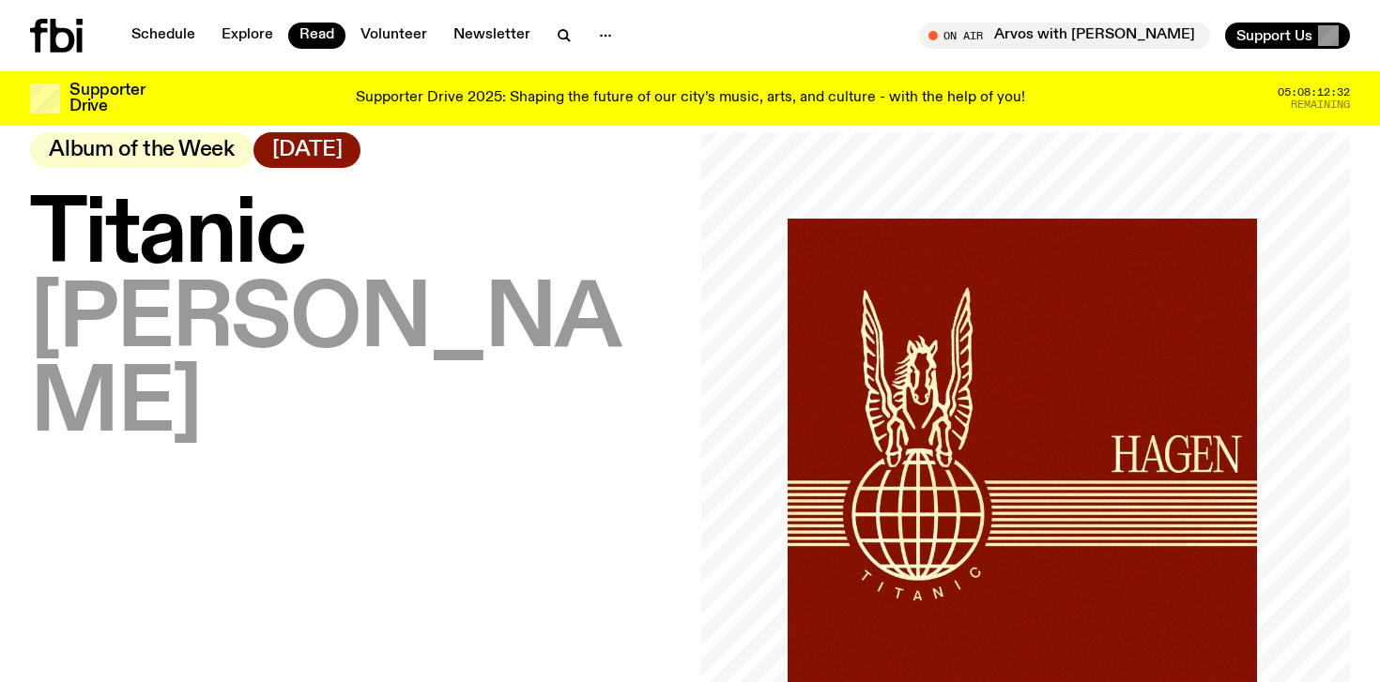
scroll to position [0, 0]
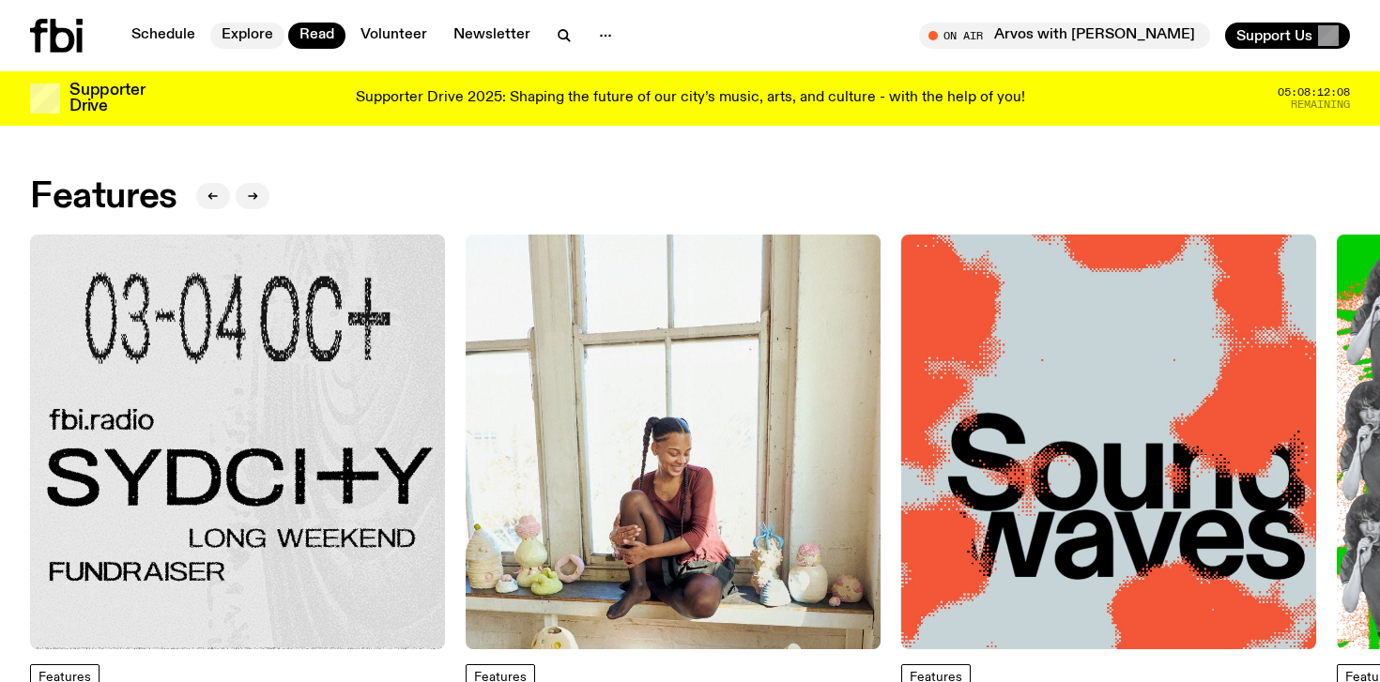
click at [238, 35] on link "Explore" at bounding box center [247, 36] width 74 height 26
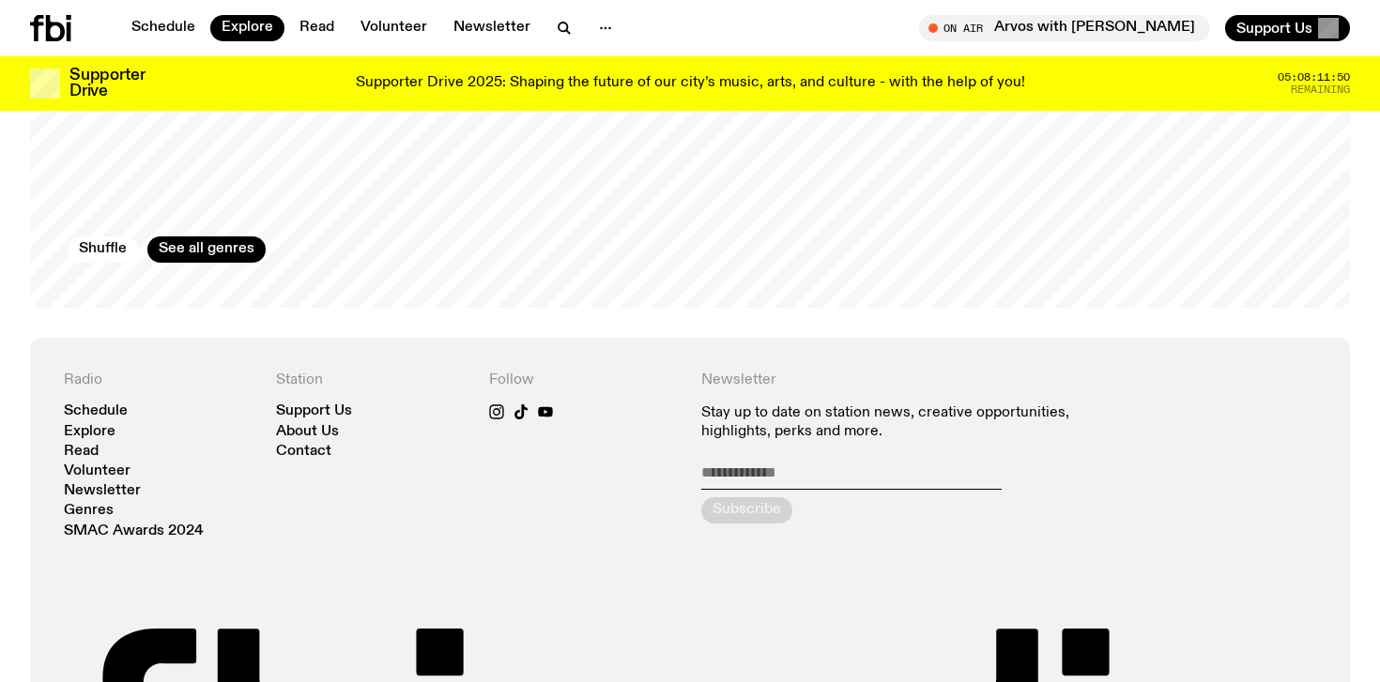
scroll to position [3322, 0]
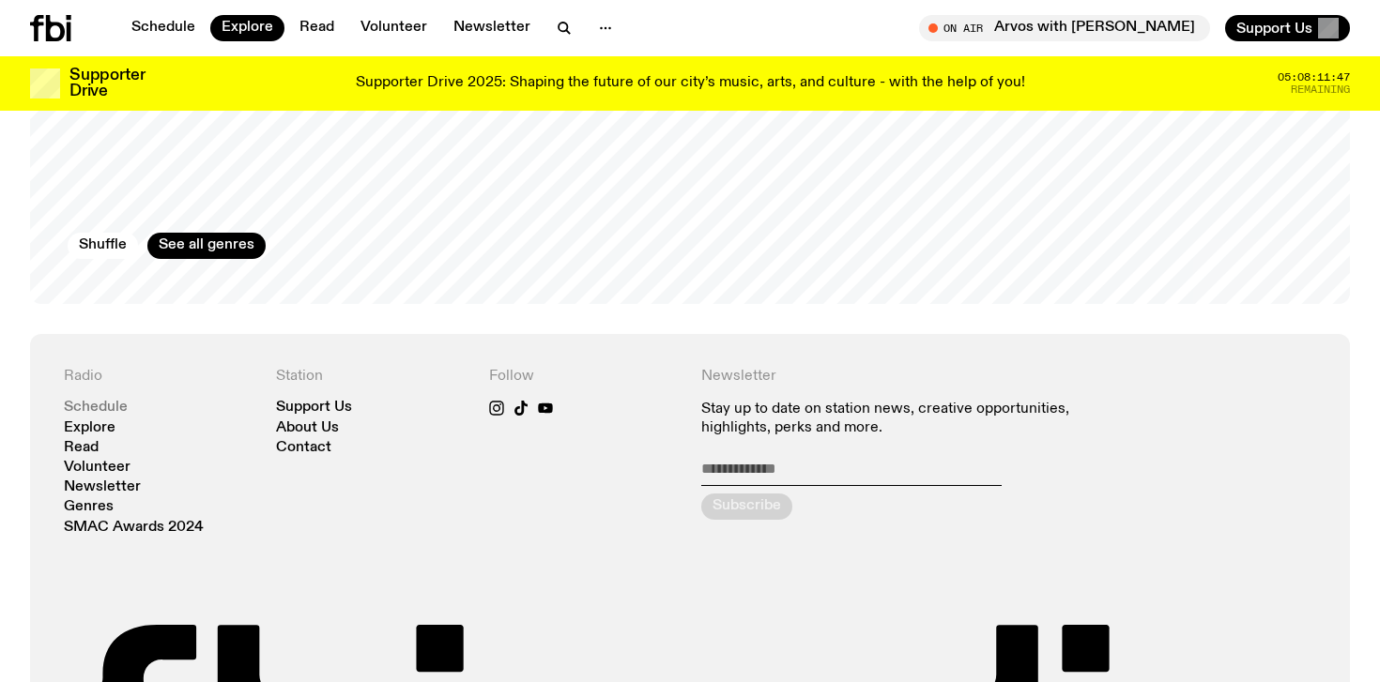
click at [110, 401] on link "Schedule" at bounding box center [96, 408] width 64 height 14
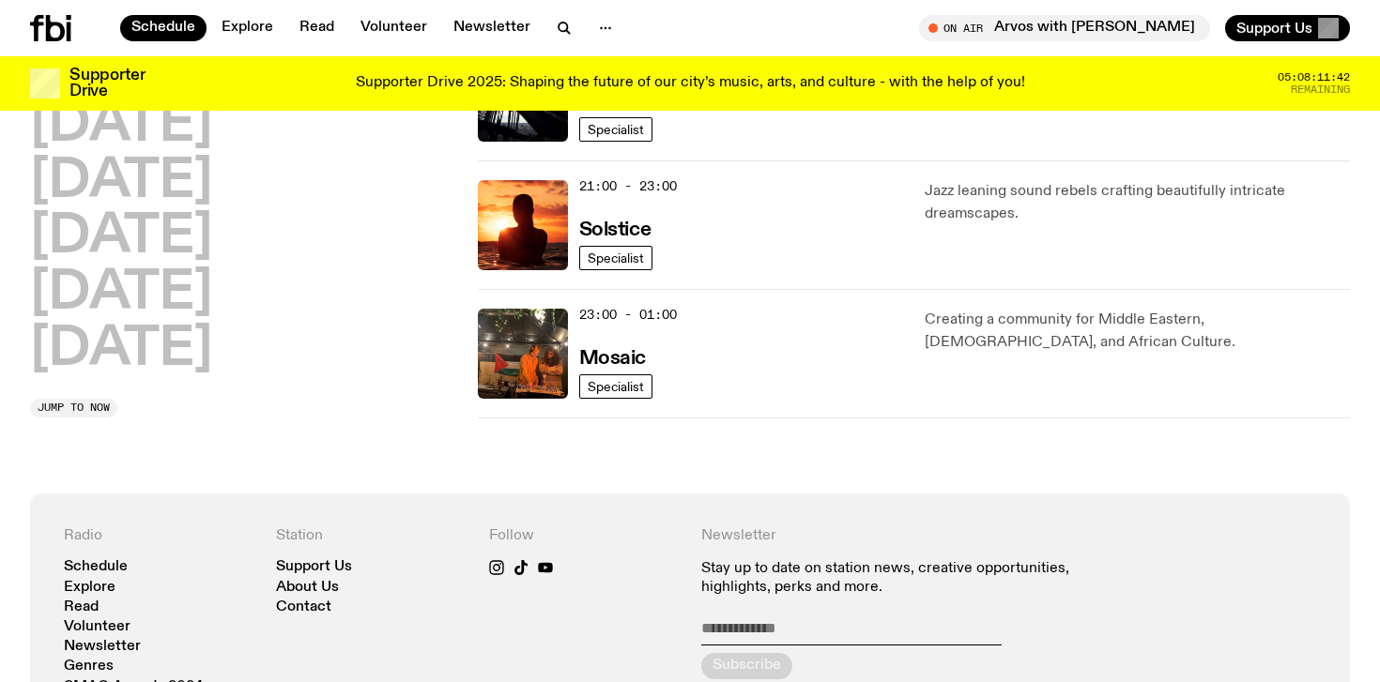
scroll to position [1021, 0]
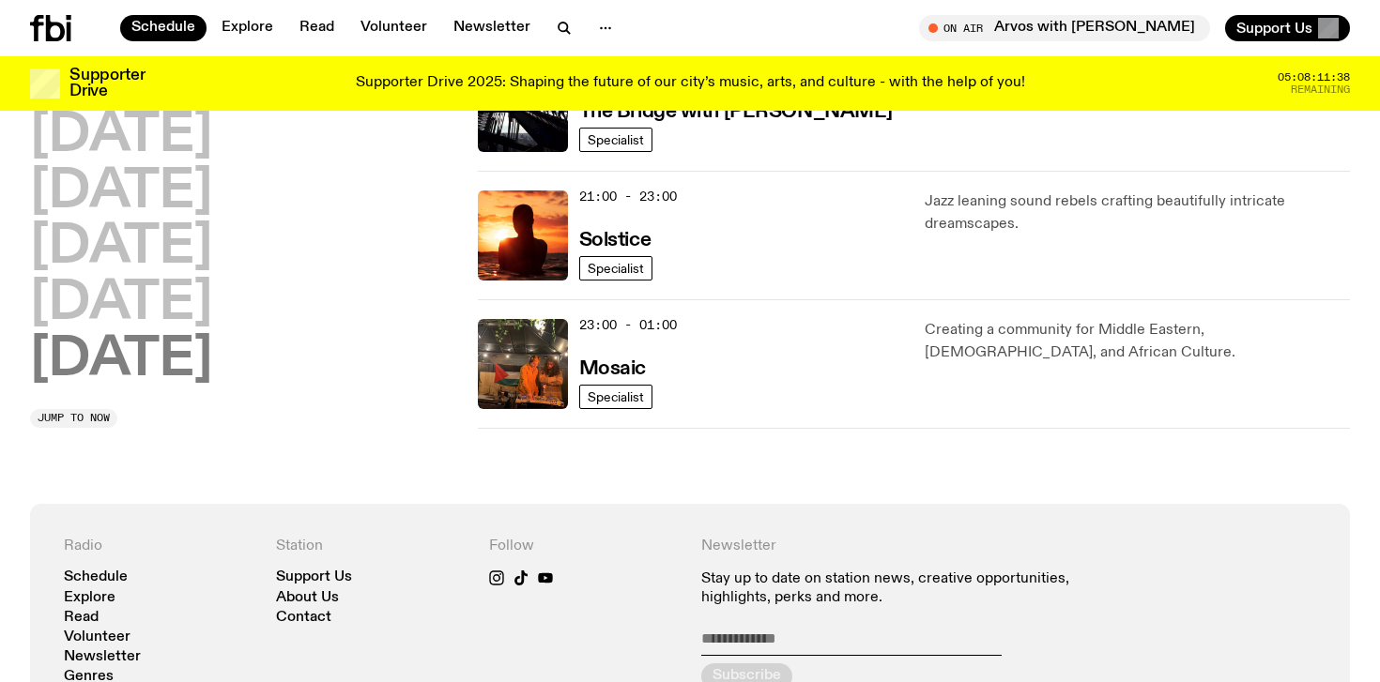
click at [123, 345] on h2 "[DATE]" at bounding box center [121, 360] width 182 height 53
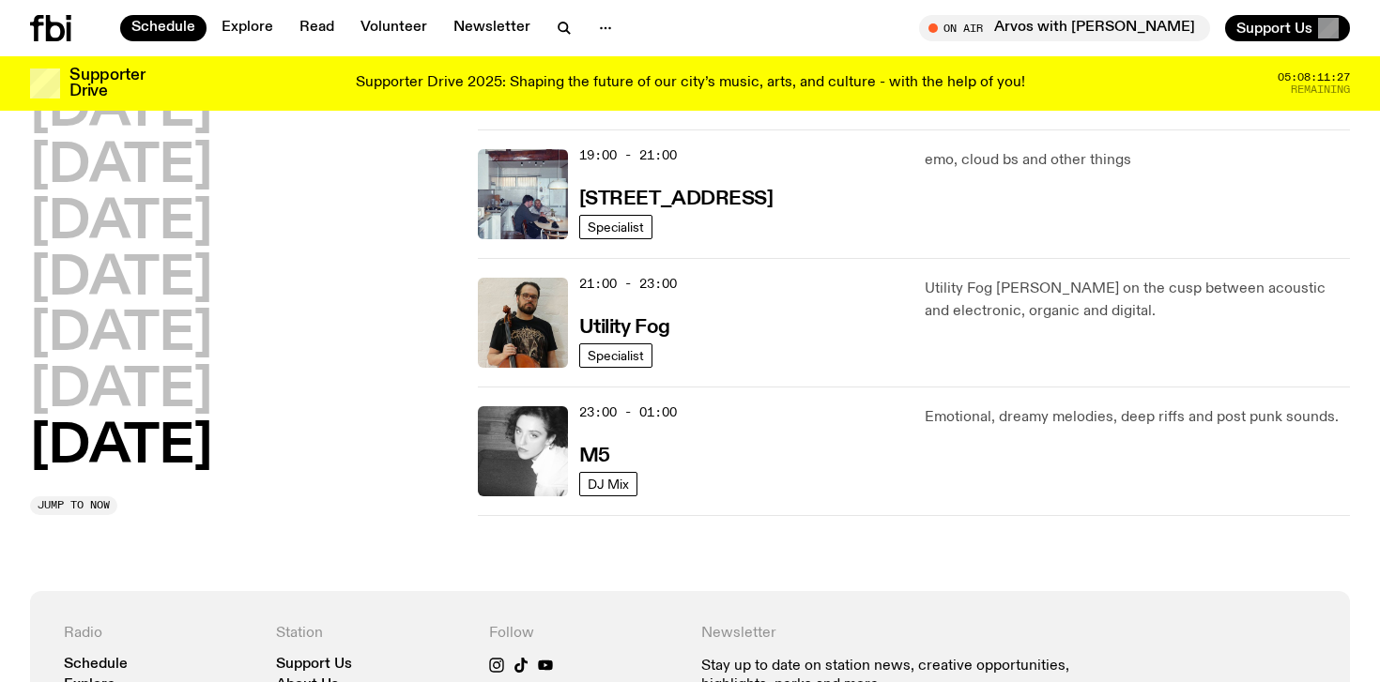
scroll to position [1325, 0]
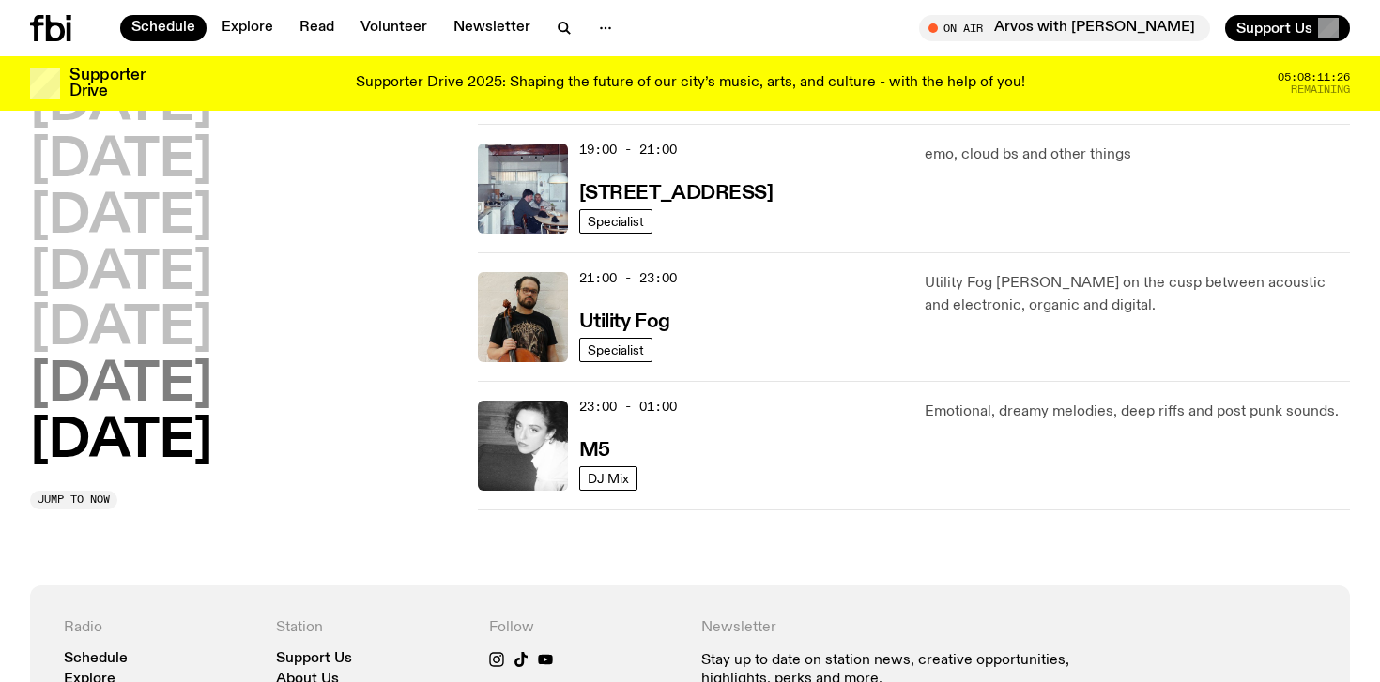
click at [144, 359] on h2 "[DATE]" at bounding box center [121, 385] width 182 height 53
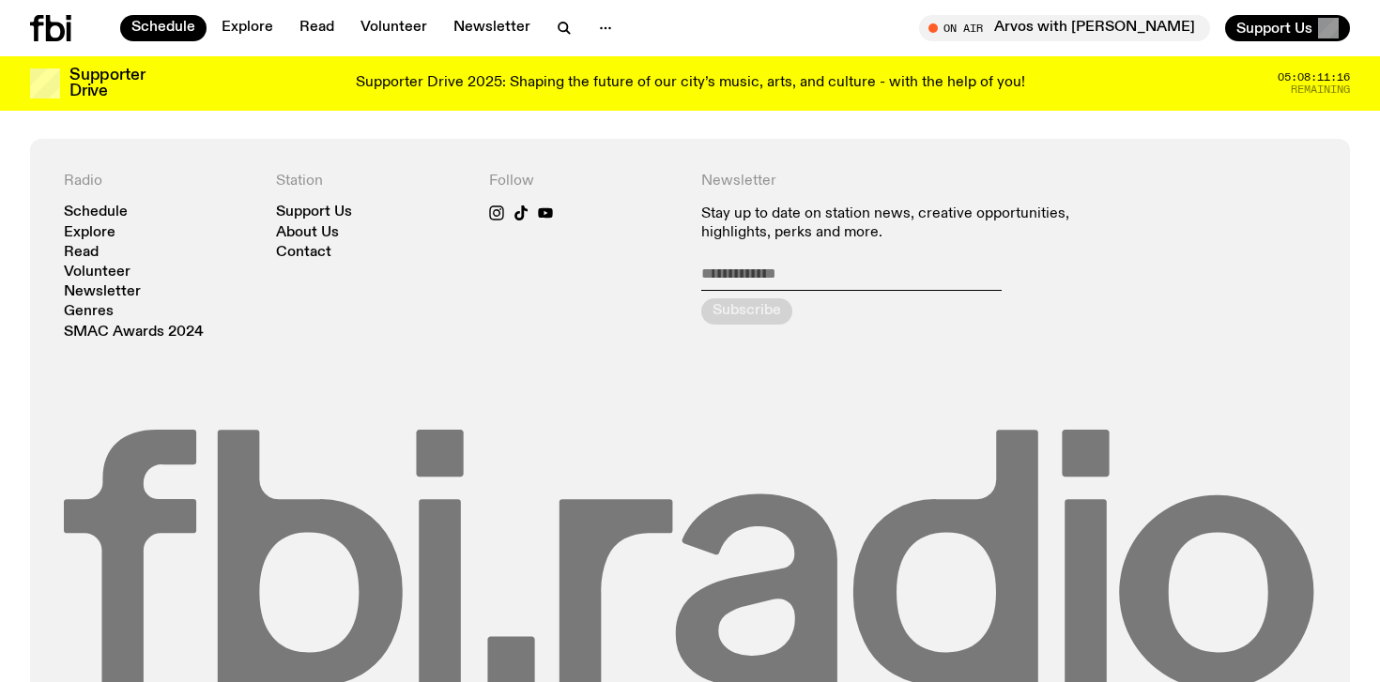
scroll to position [1641, 0]
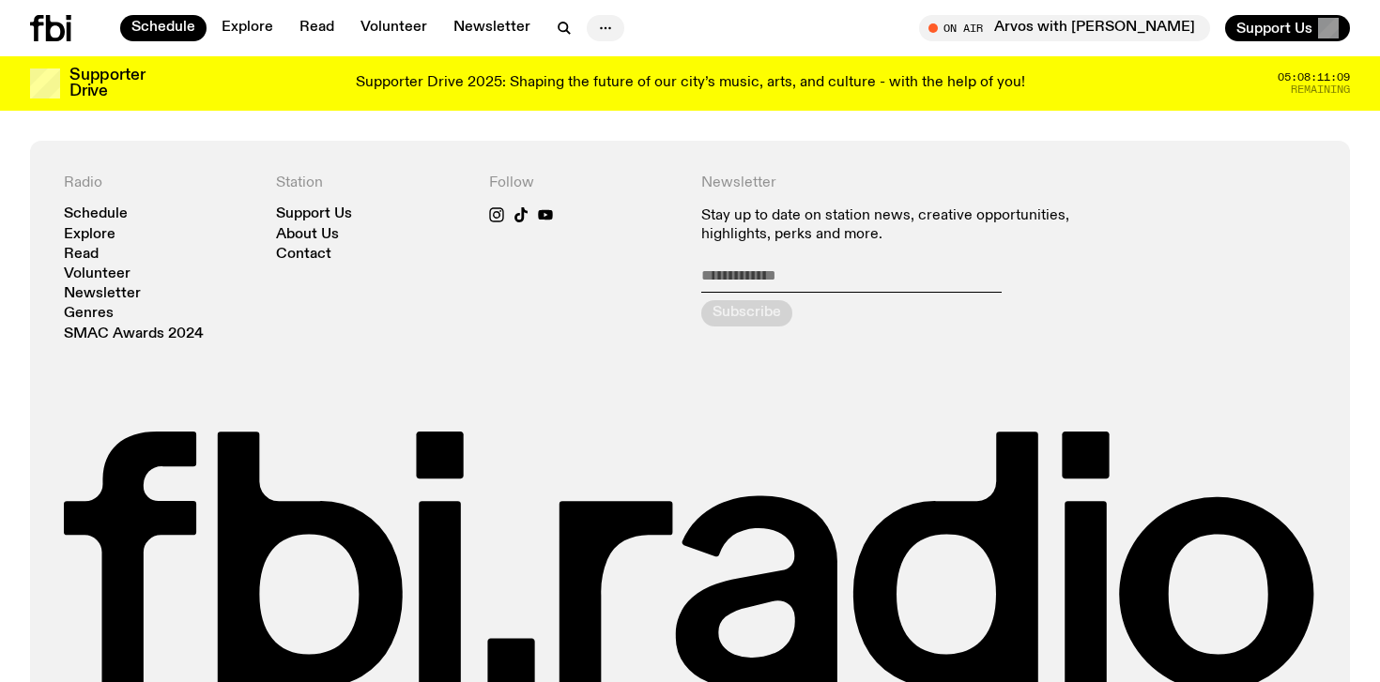
click at [594, 21] on icon "button" at bounding box center [605, 28] width 23 height 23
click at [492, 22] on link "Newsletter" at bounding box center [491, 28] width 99 height 26
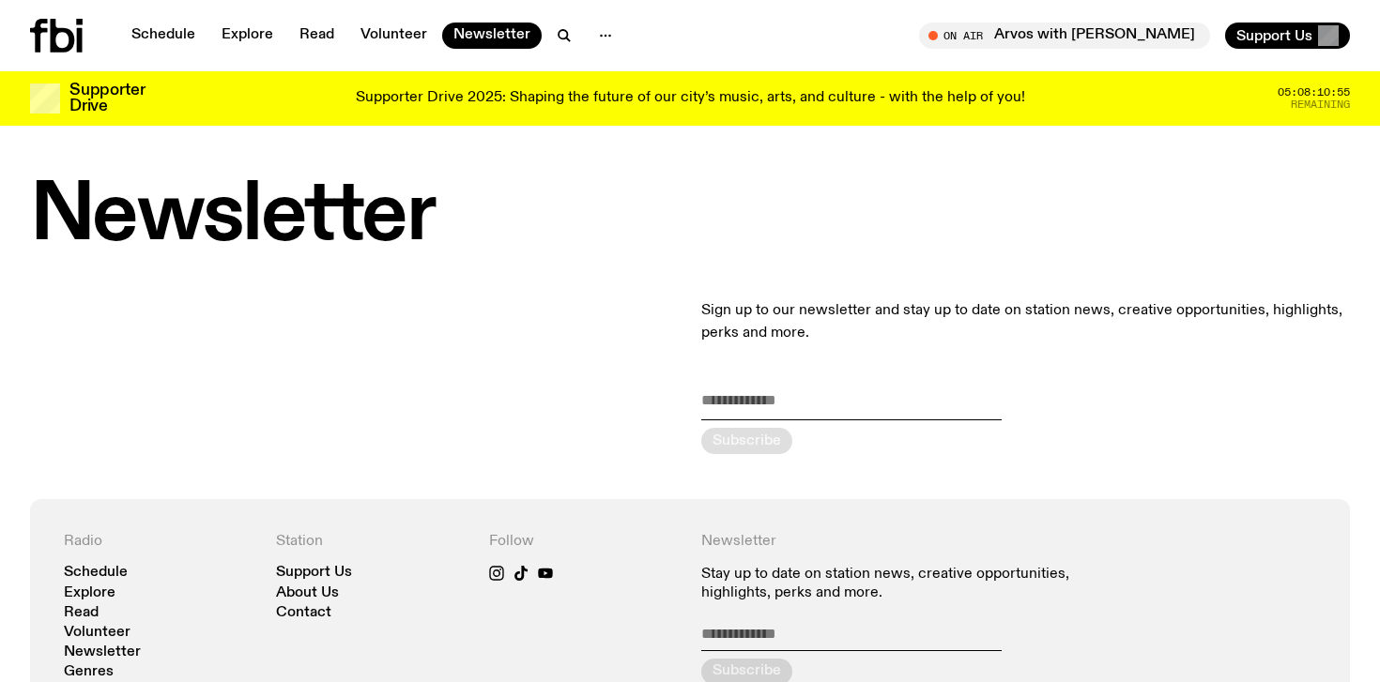
click at [48, 16] on div "Schedule Explore Read Volunteer Newsletter On Air Arvos with [PERSON_NAME] Tune…" at bounding box center [690, 35] width 1380 height 71
click at [52, 38] on icon at bounding box center [63, 36] width 24 height 34
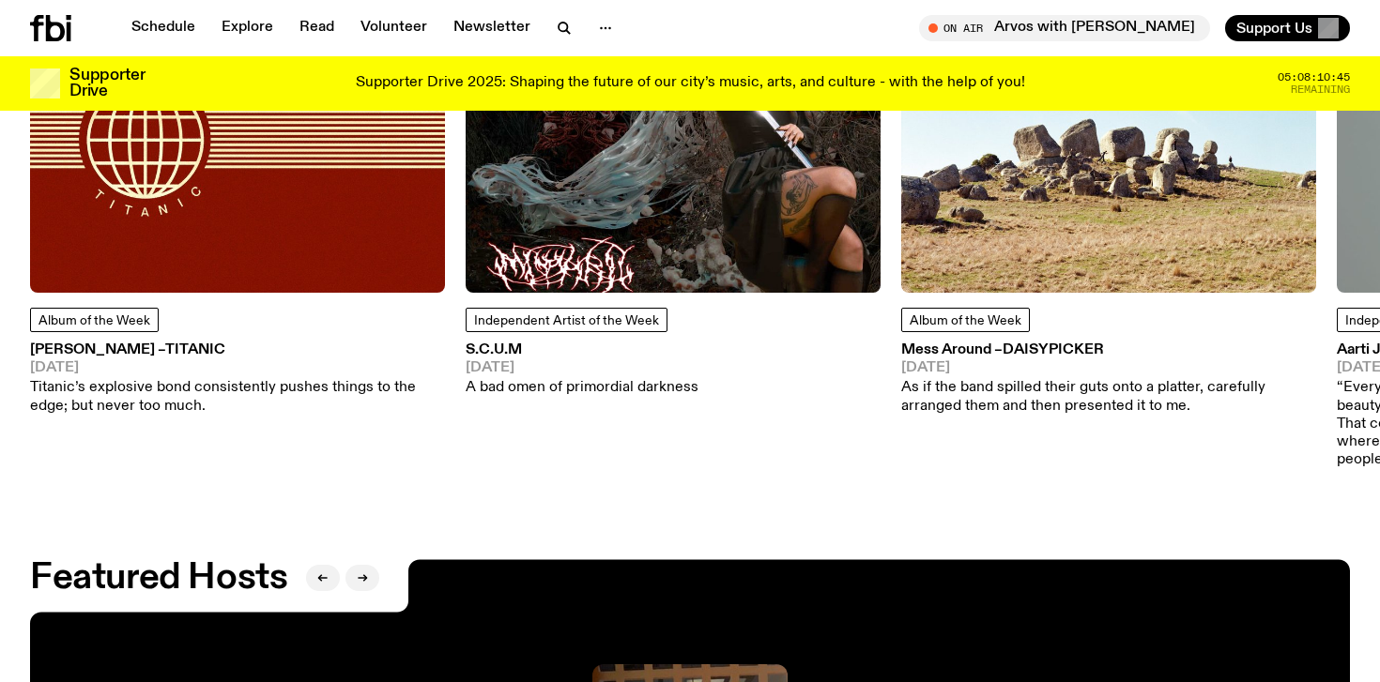
scroll to position [2670, 0]
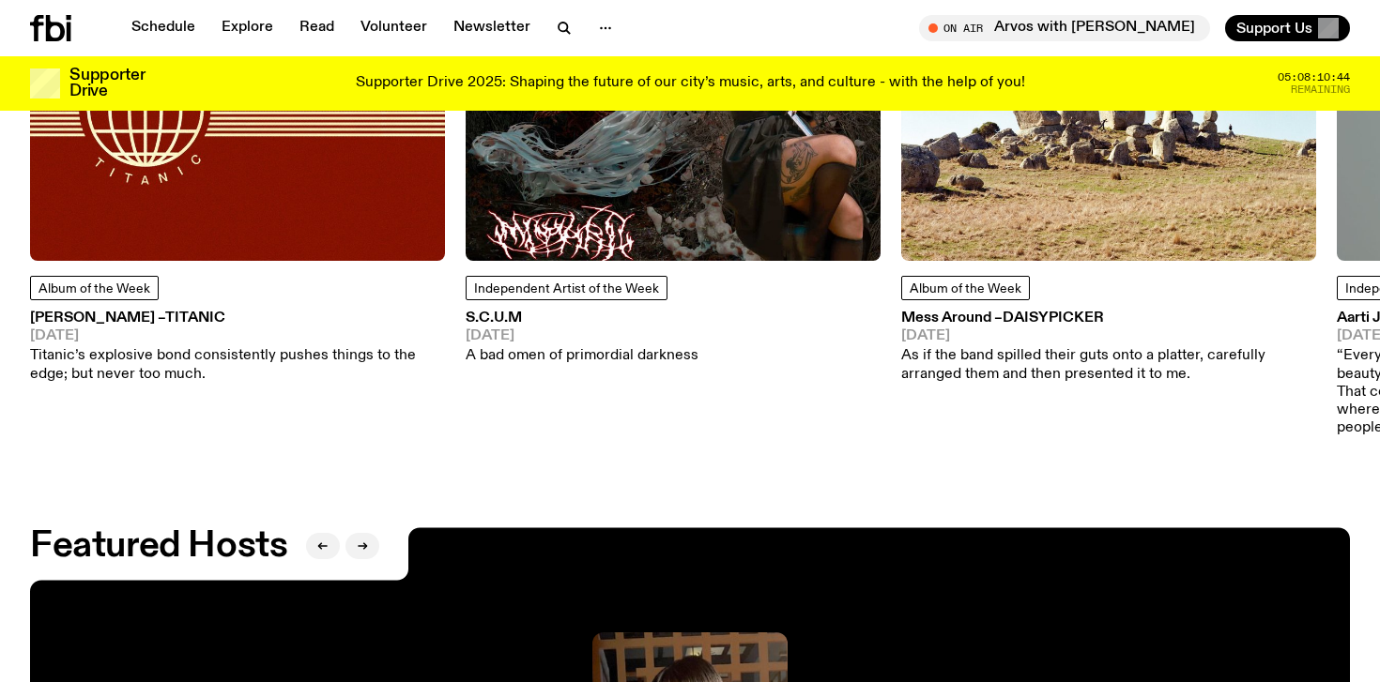
click at [609, 238] on img at bounding box center [672, 53] width 415 height 415
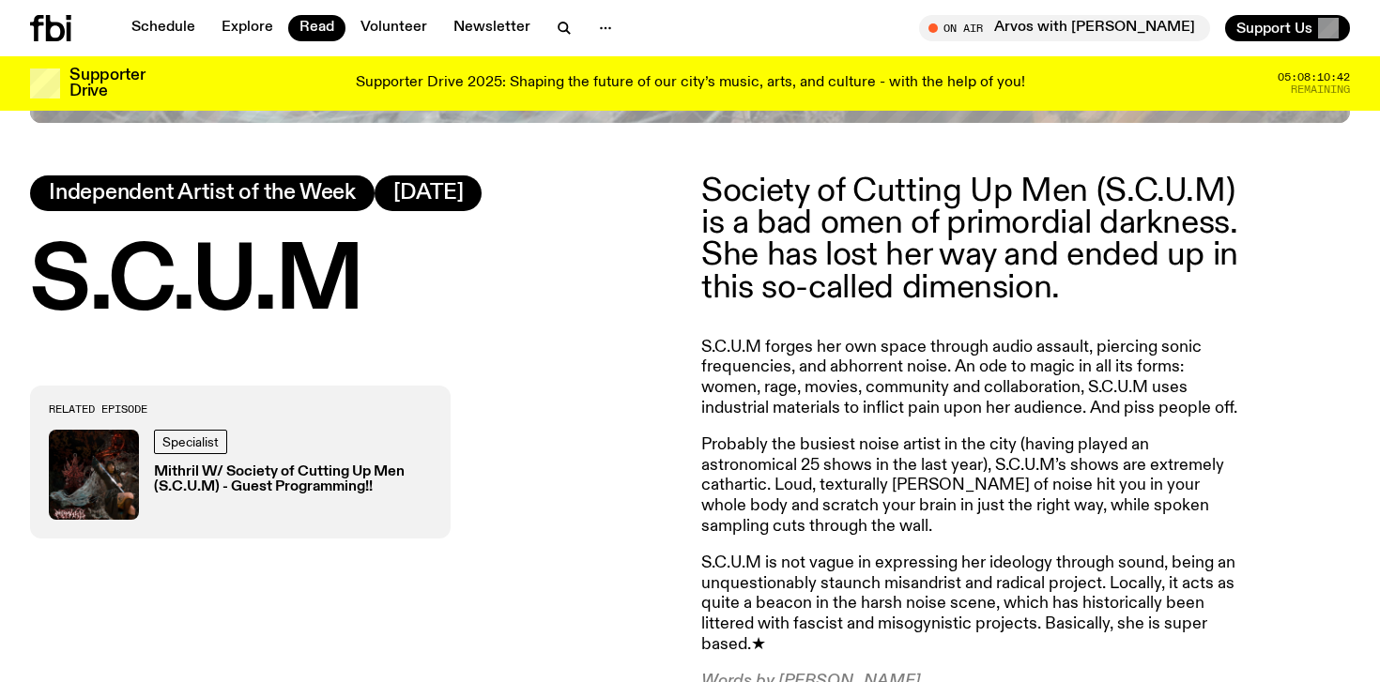
scroll to position [1118, 0]
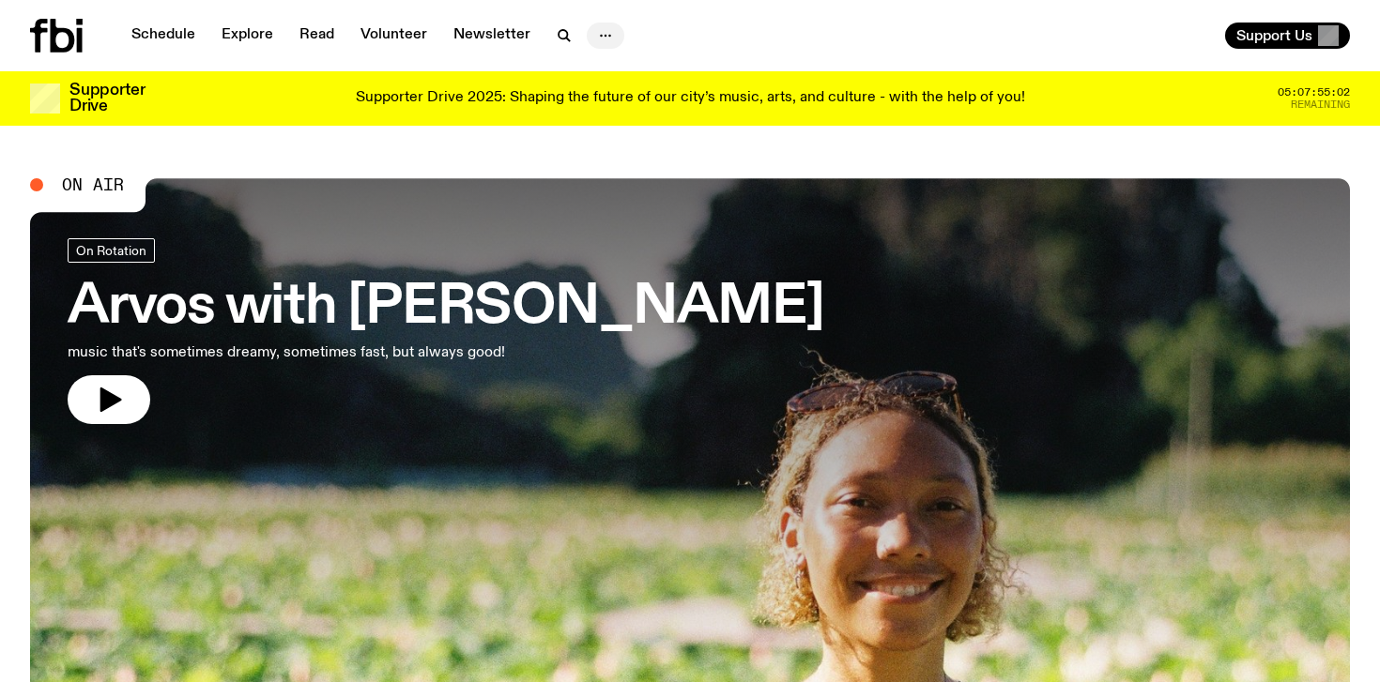
click at [605, 36] on icon "button" at bounding box center [605, 35] width 23 height 23
click at [606, 60] on nav "About Us Contact" at bounding box center [605, 90] width 105 height 69
click at [606, 71] on link "About Us" at bounding box center [605, 75] width 94 height 26
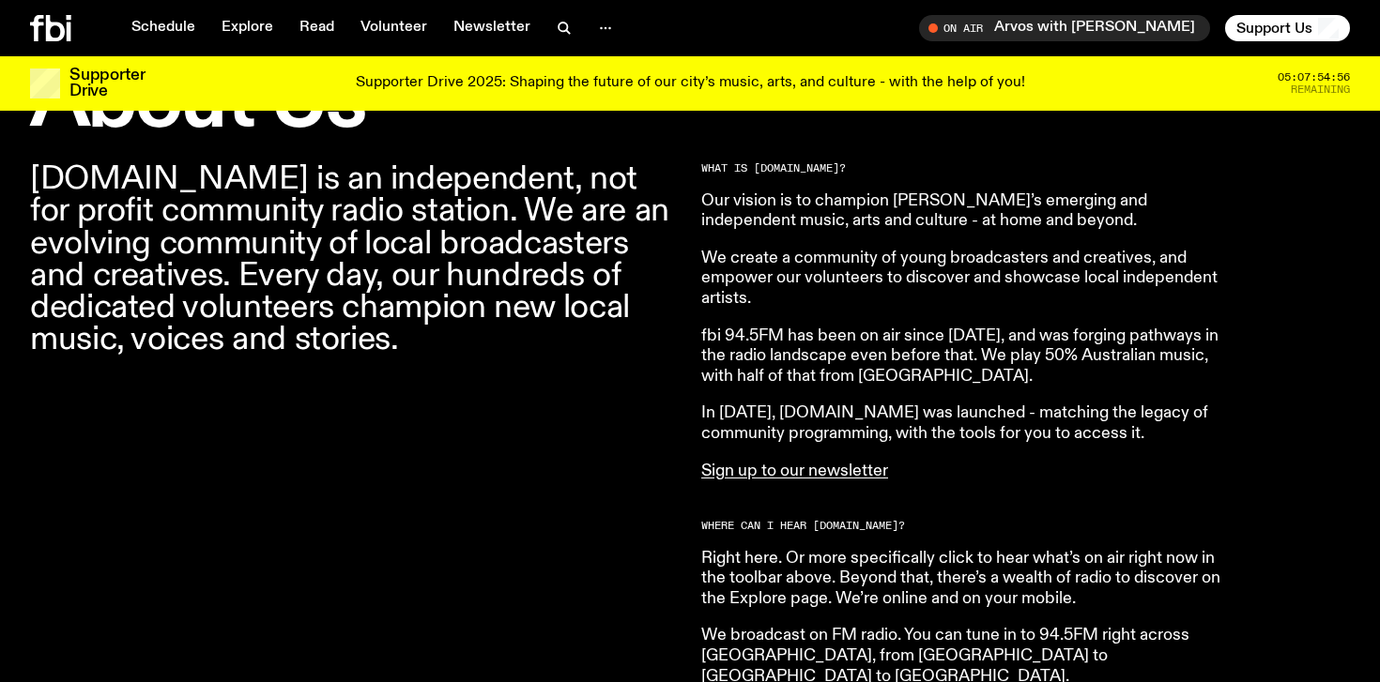
scroll to position [610, 0]
click at [548, 310] on p "[DOMAIN_NAME] is an independent, not for profit community radio station. We are…" at bounding box center [354, 258] width 648 height 192
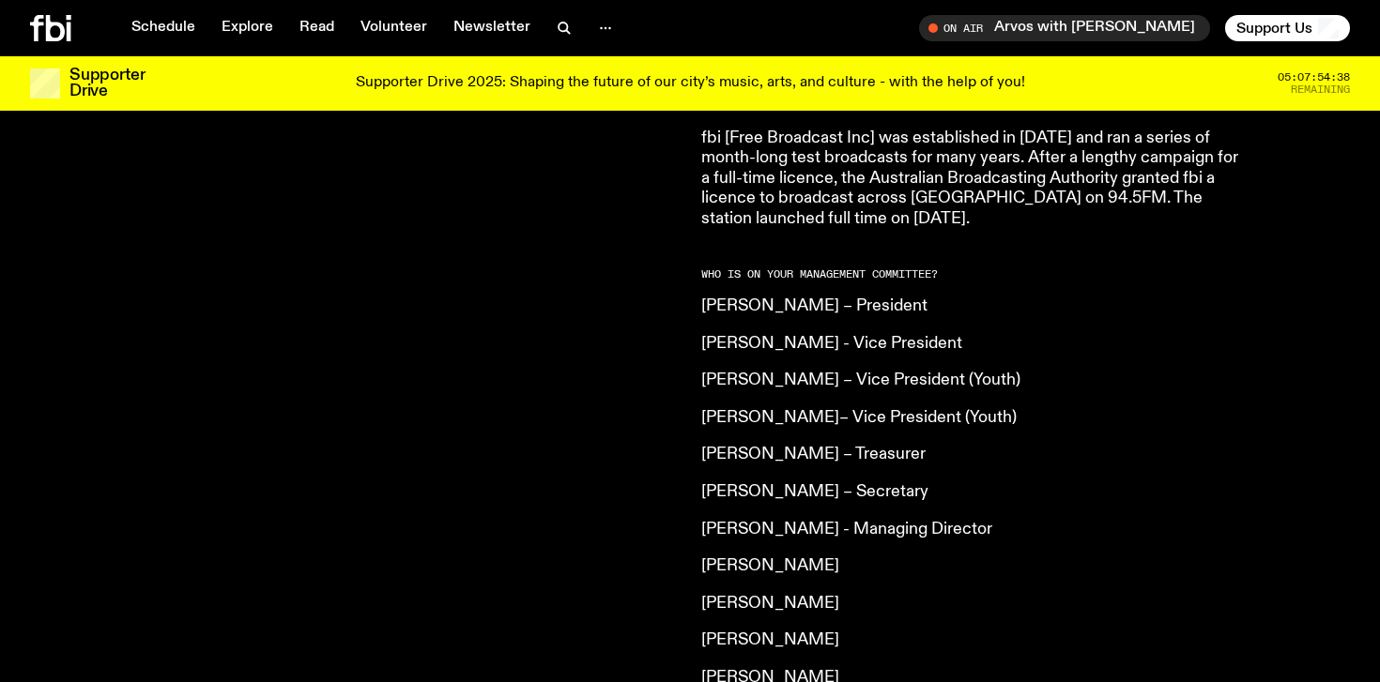
scroll to position [1295, 0]
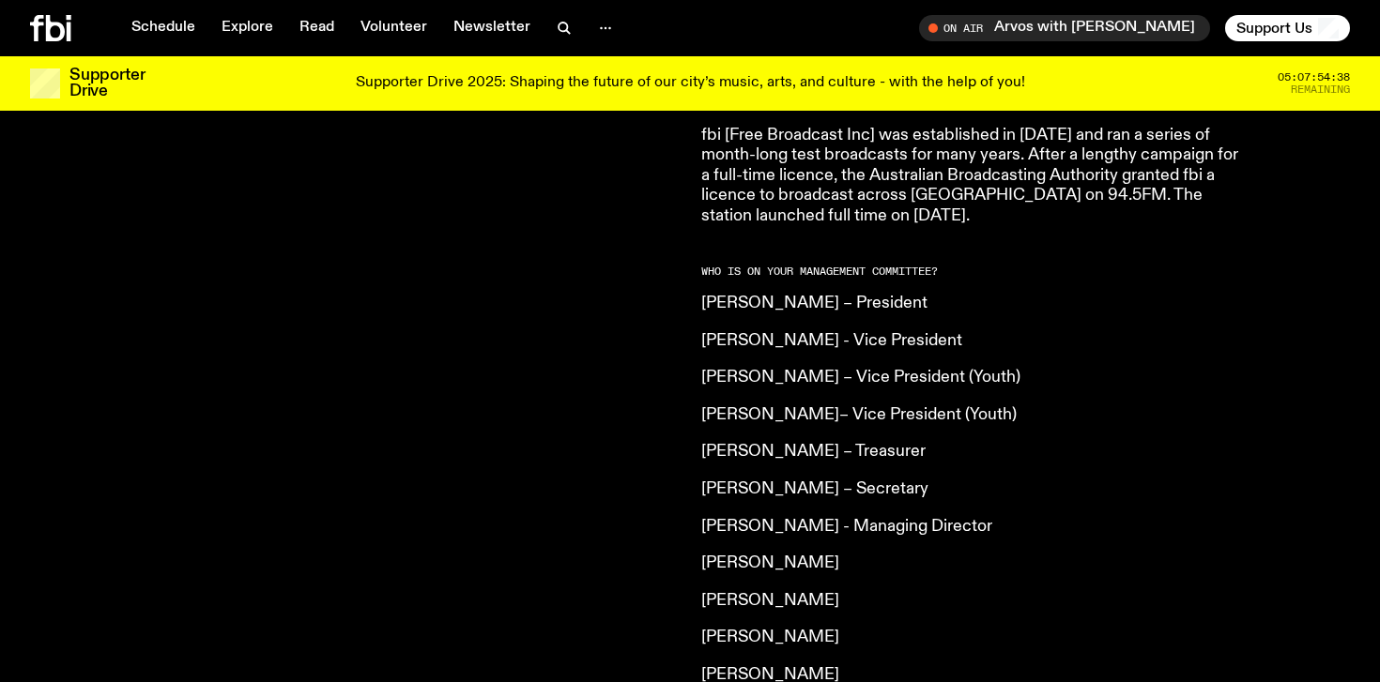
click at [883, 294] on p "[PERSON_NAME] – President" at bounding box center [971, 304] width 541 height 21
click at [883, 283] on article "What is [DOMAIN_NAME]? Our vision is to champion Sydney’s emerging and independ…" at bounding box center [971, 198] width 541 height 1443
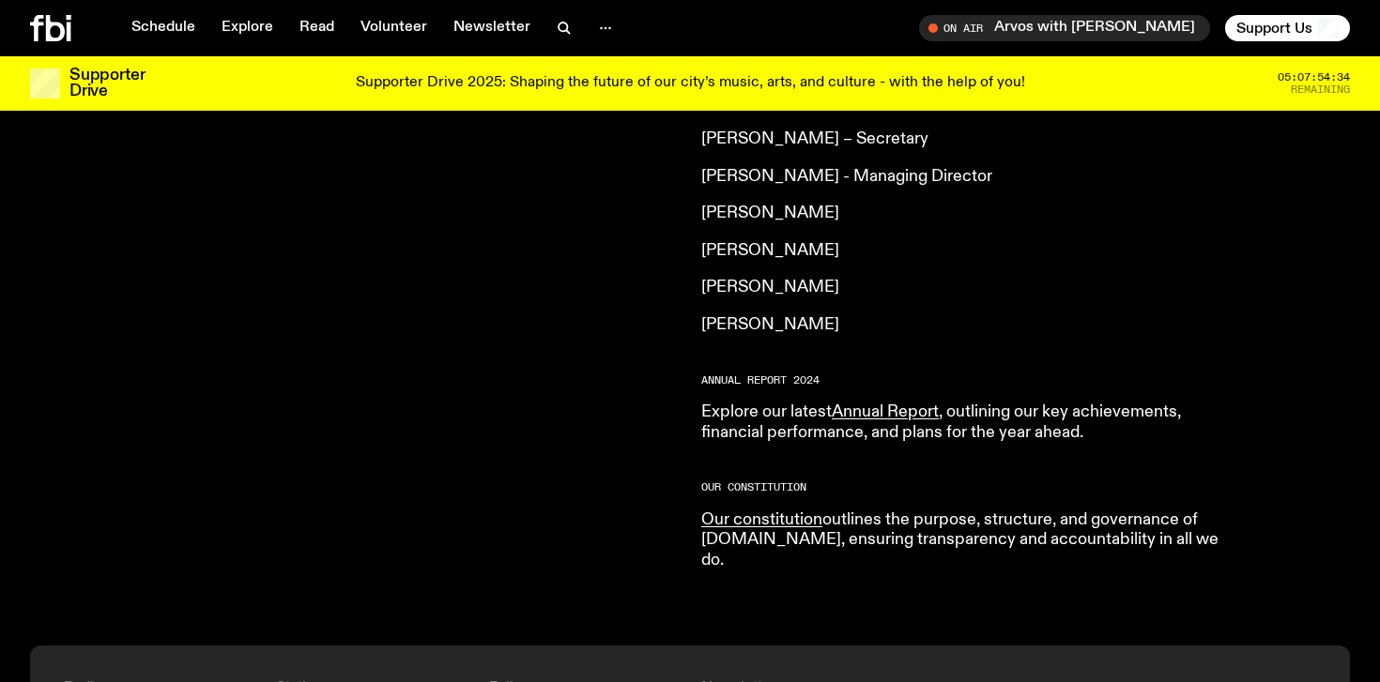
scroll to position [1646, 0]
click at [888, 403] on link "Annual Report" at bounding box center [884, 411] width 107 height 17
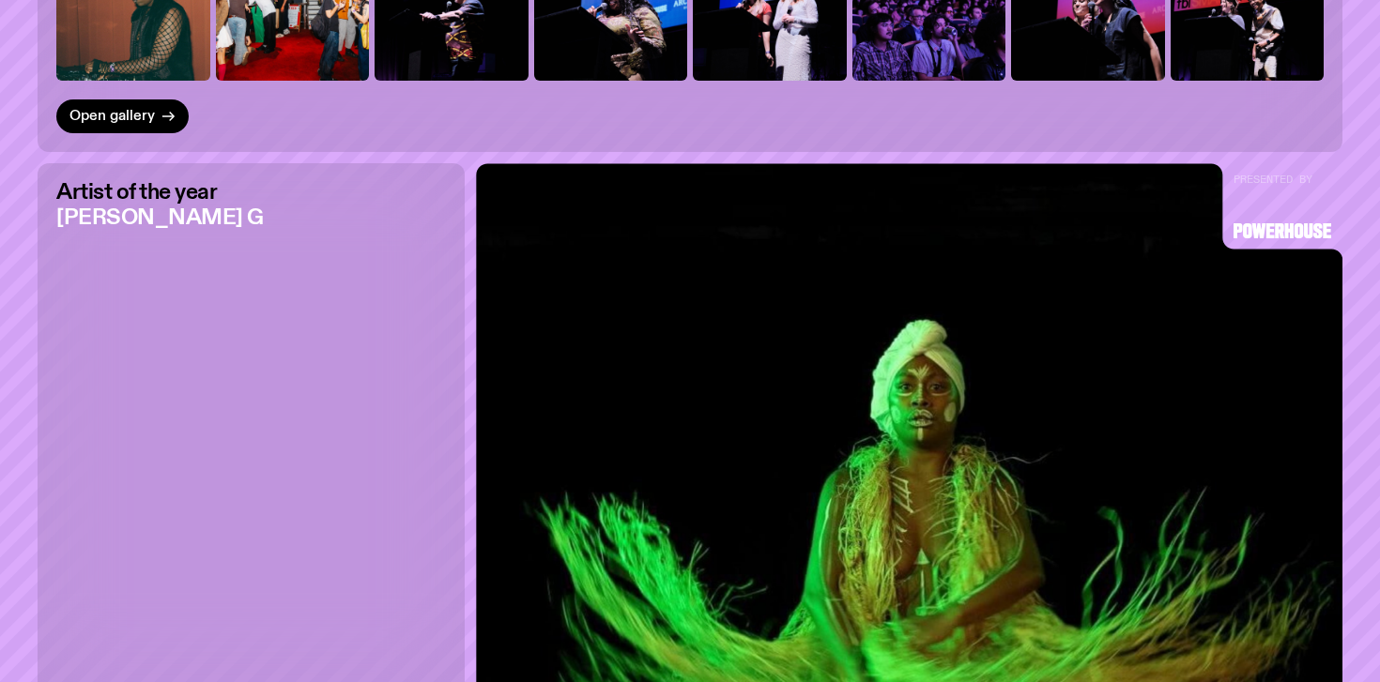
scroll to position [1436, 0]
